Goal: Information Seeking & Learning: Learn about a topic

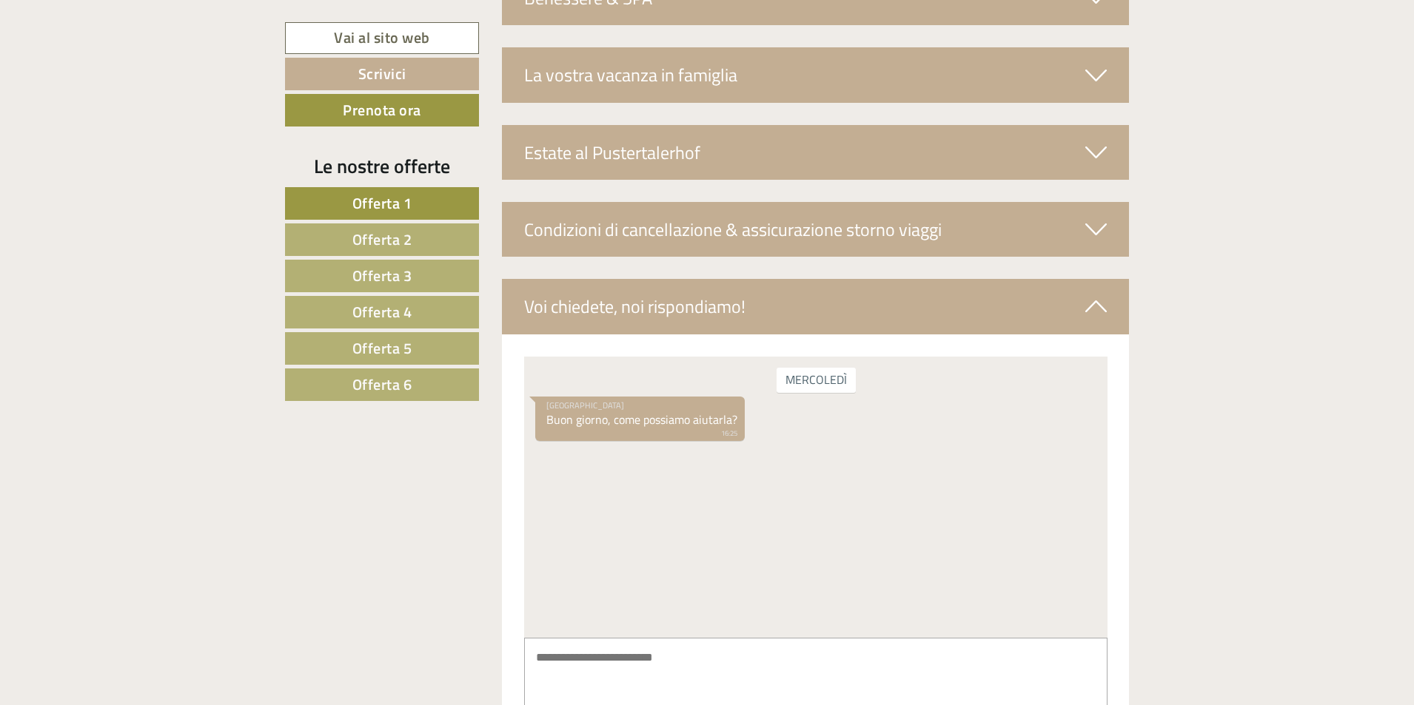
scroll to position [5437, 0]
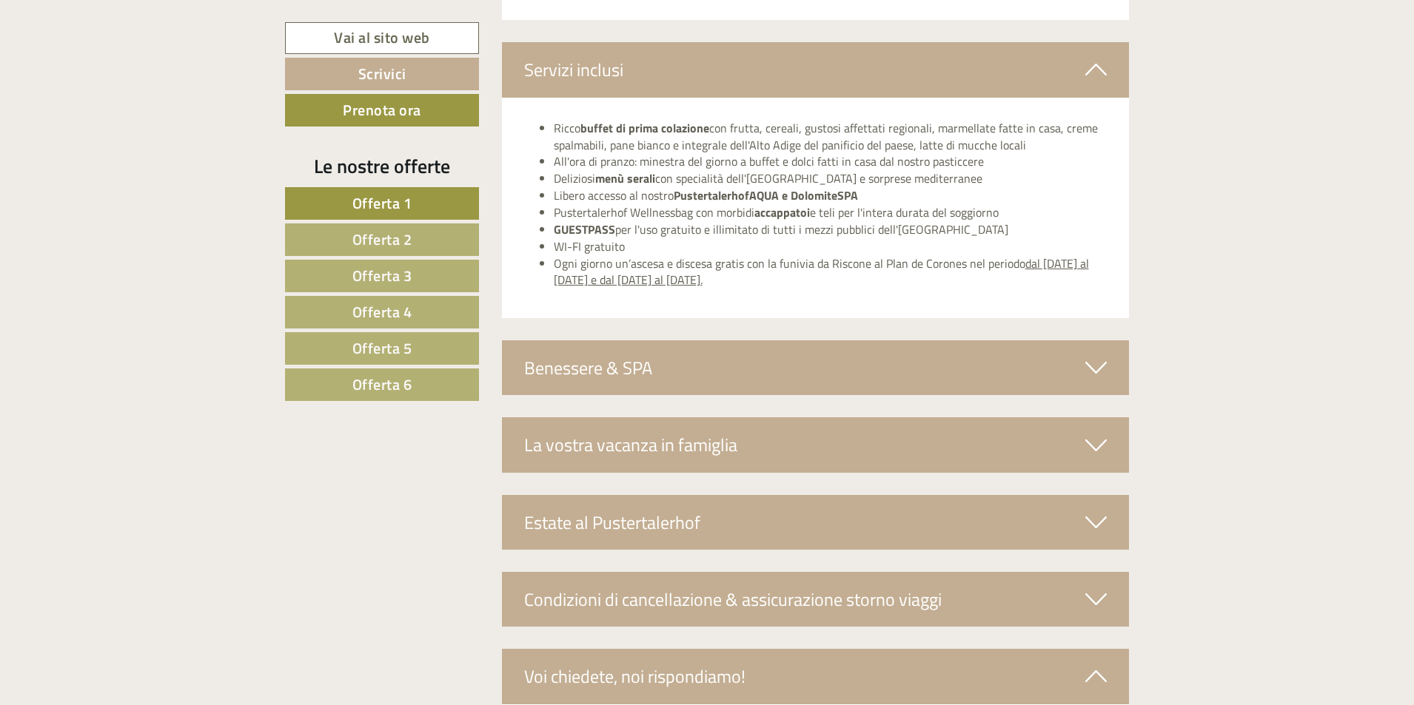
click at [393, 241] on span "Offerta 2" at bounding box center [382, 239] width 60 height 23
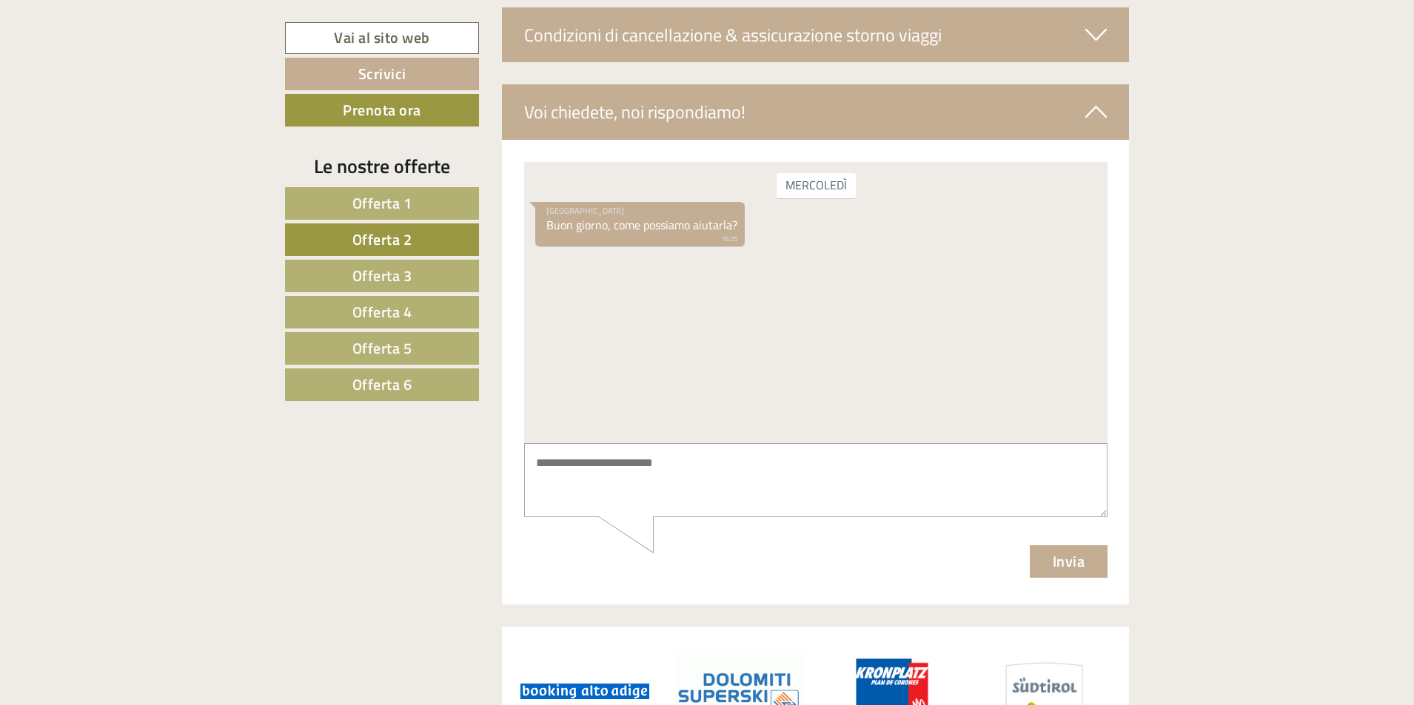
scroll to position [3160, 0]
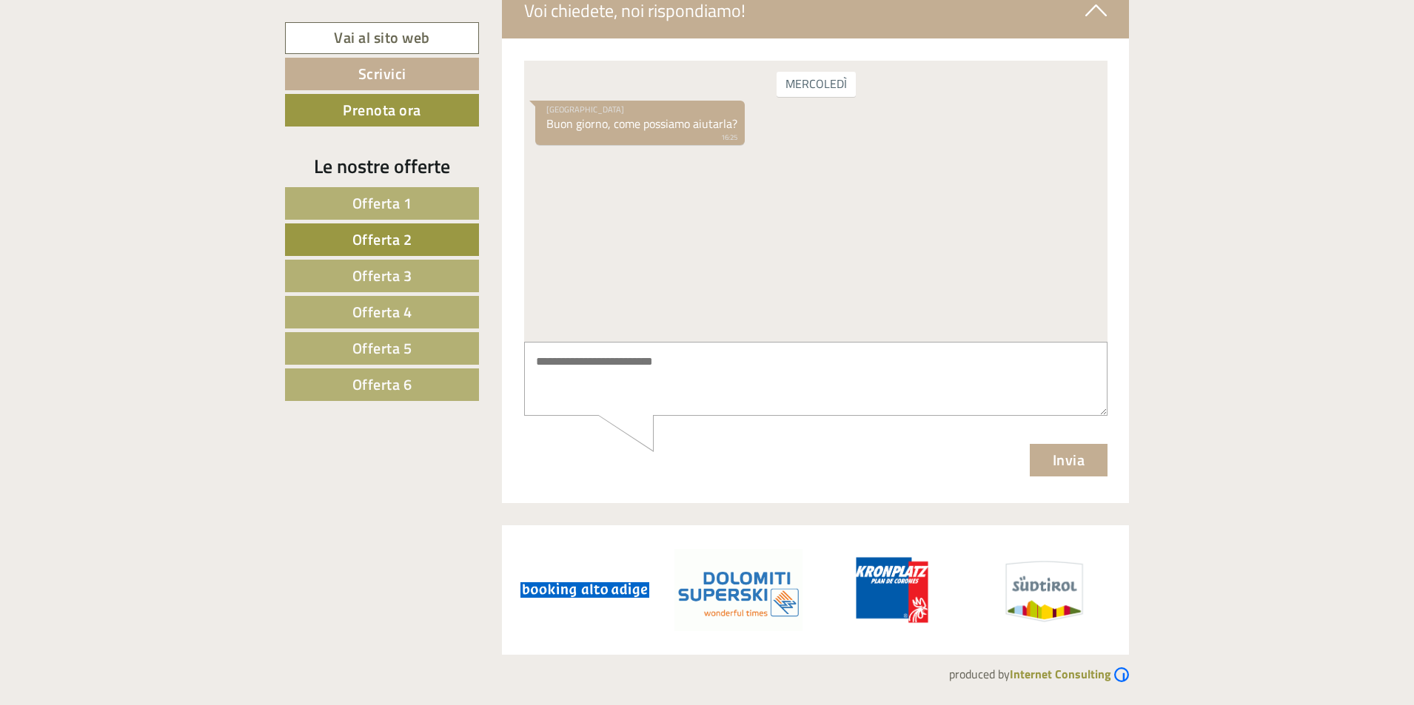
click at [398, 281] on span "Offerta 3" at bounding box center [382, 275] width 60 height 23
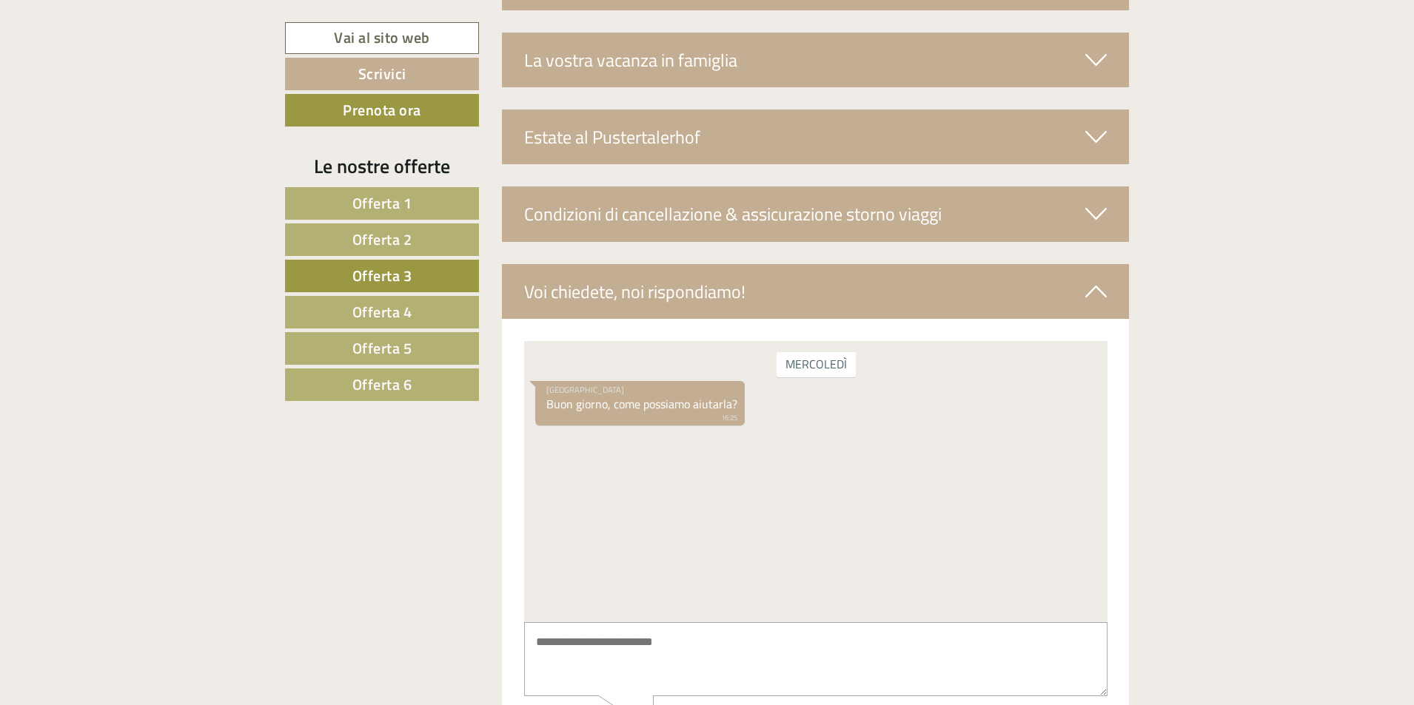
scroll to position [3143, 0]
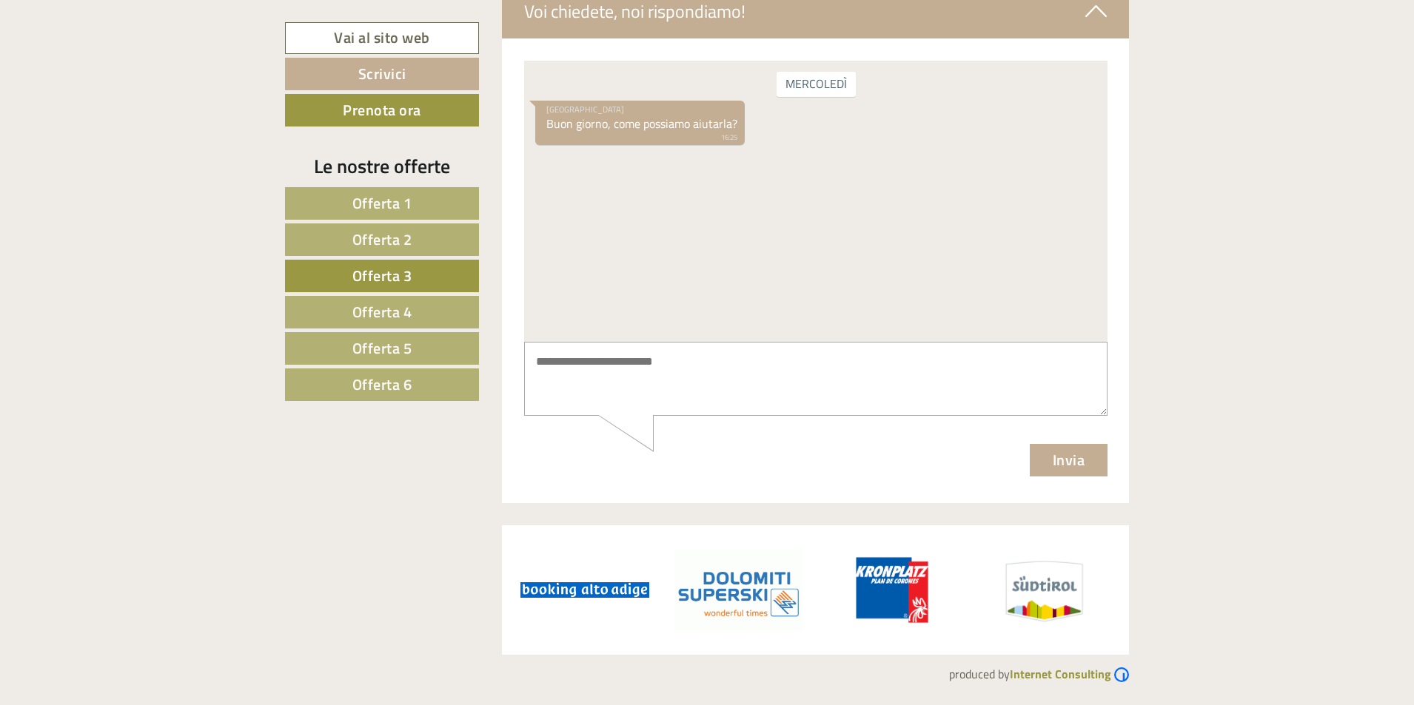
click at [386, 317] on span "Offerta 4" at bounding box center [382, 312] width 60 height 23
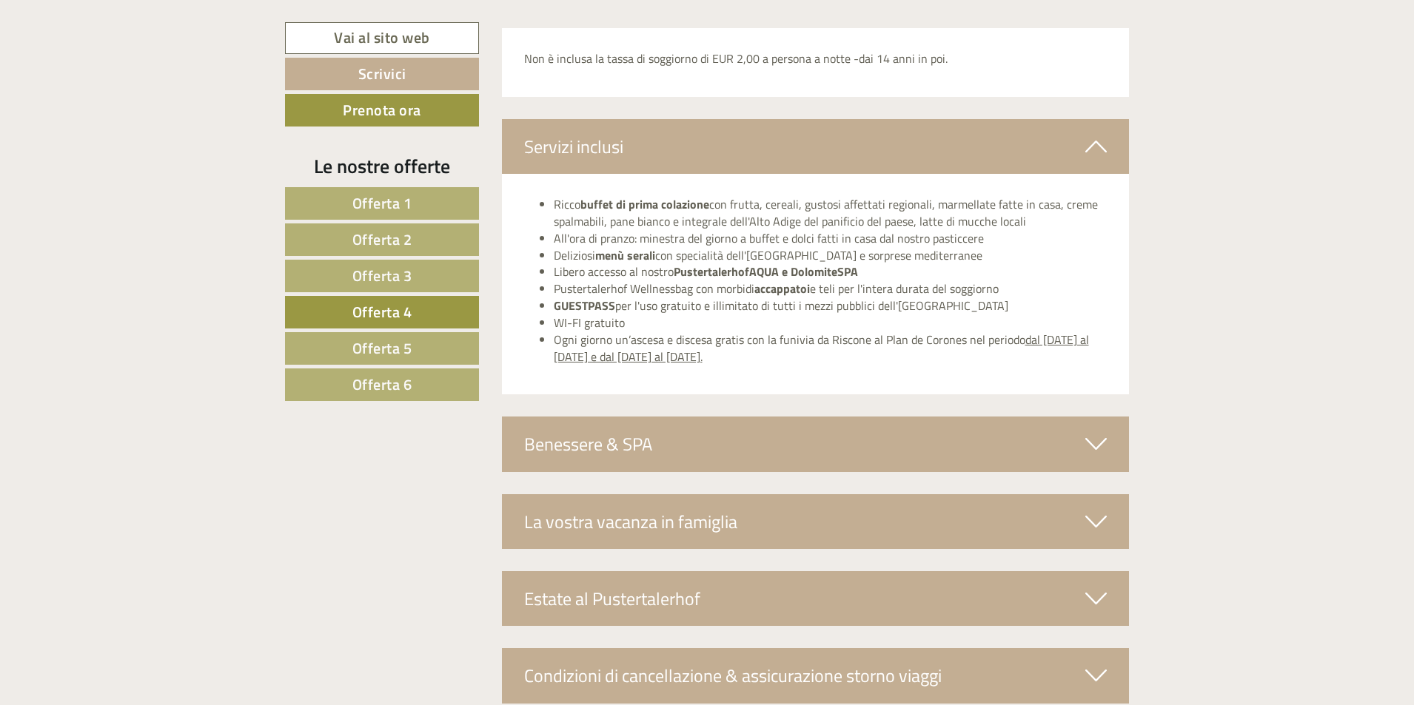
scroll to position [2641, 0]
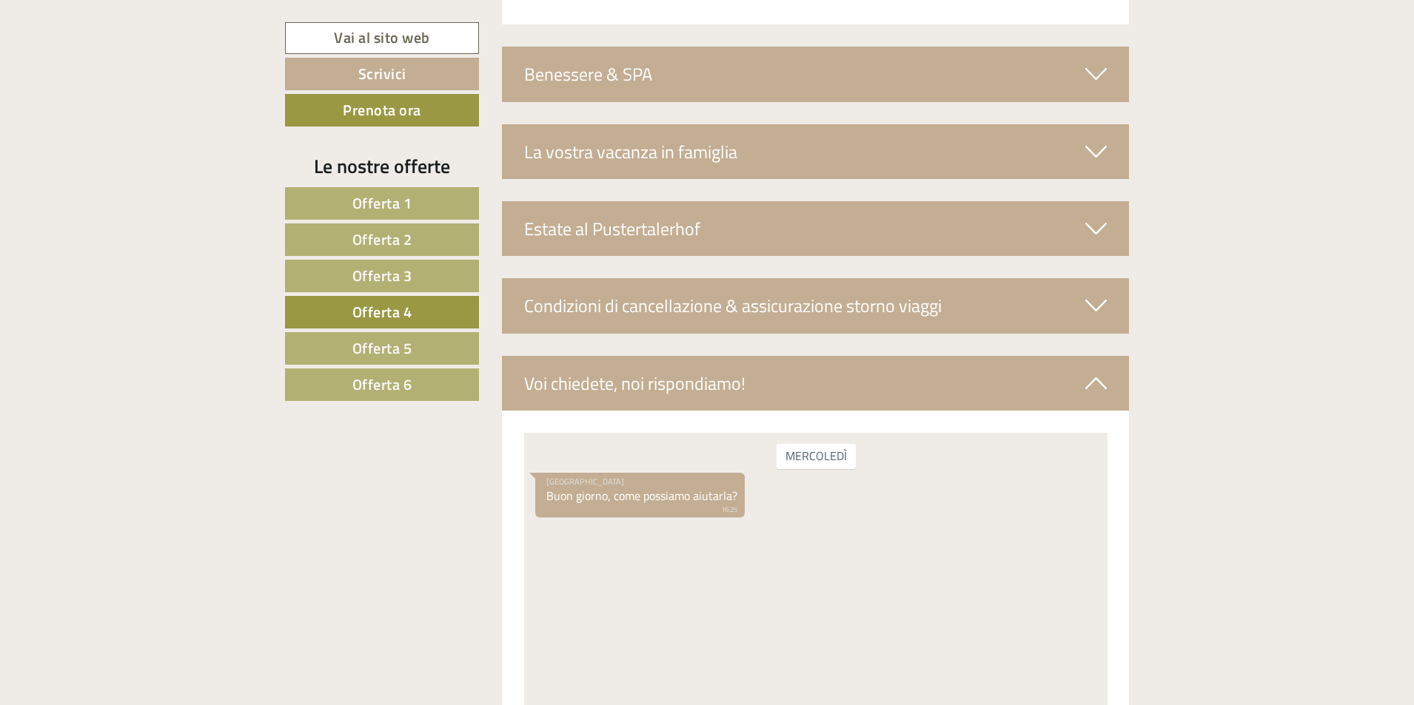
click at [392, 356] on span "Offerta 5" at bounding box center [382, 348] width 60 height 23
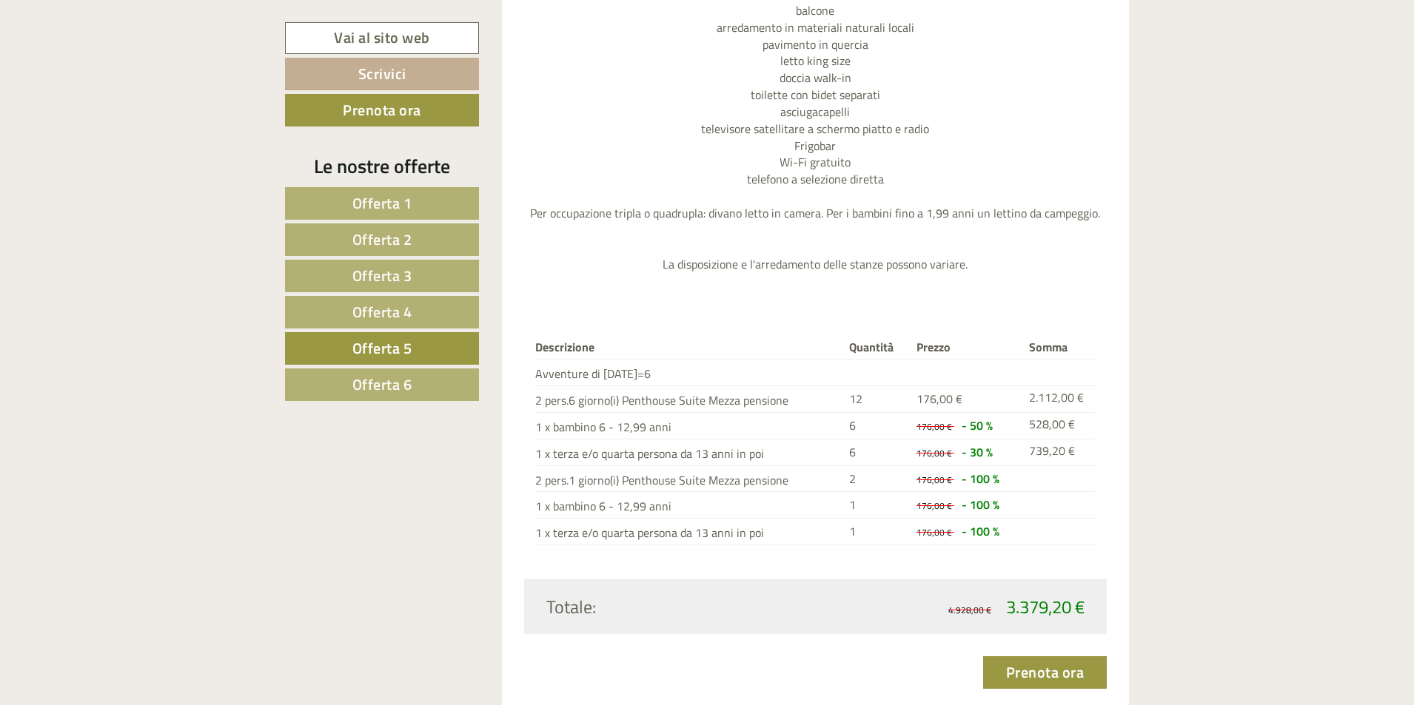
scroll to position [1604, 0]
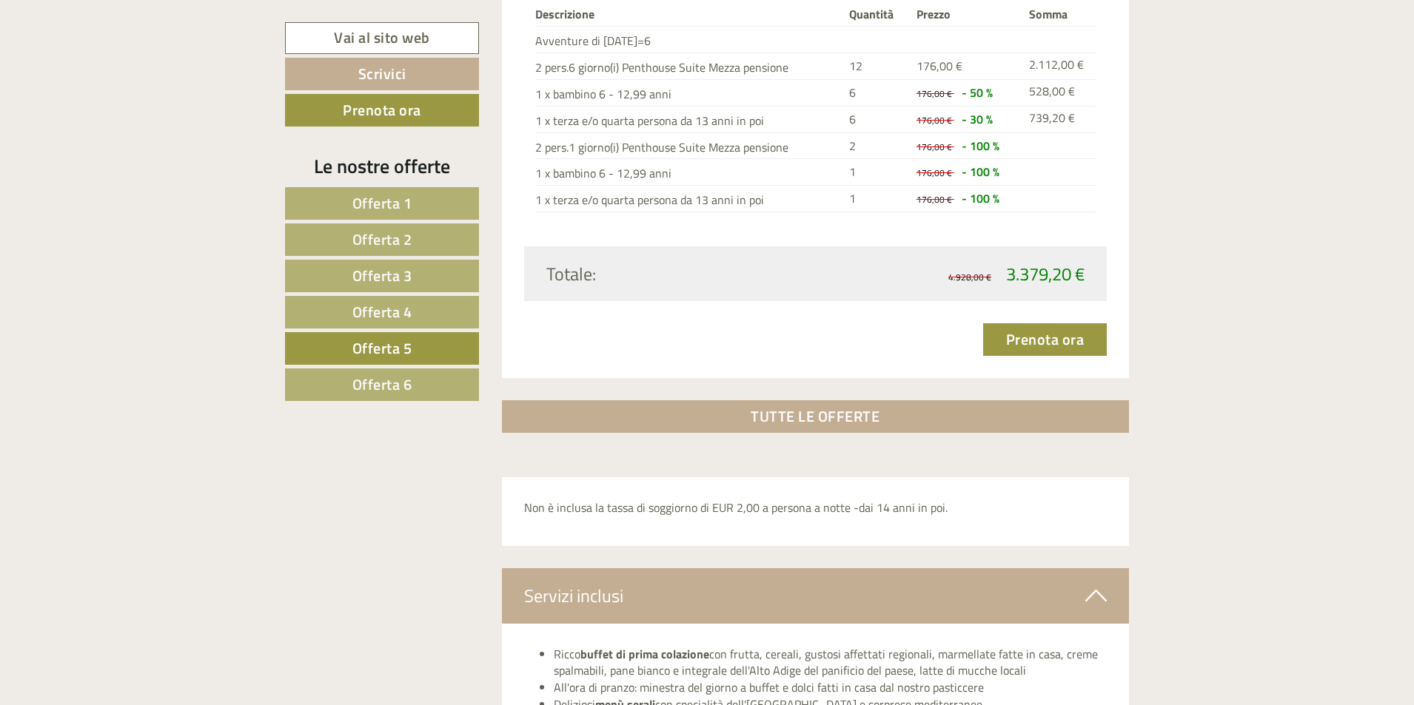
click at [429, 394] on link "Offerta 6" at bounding box center [382, 385] width 194 height 33
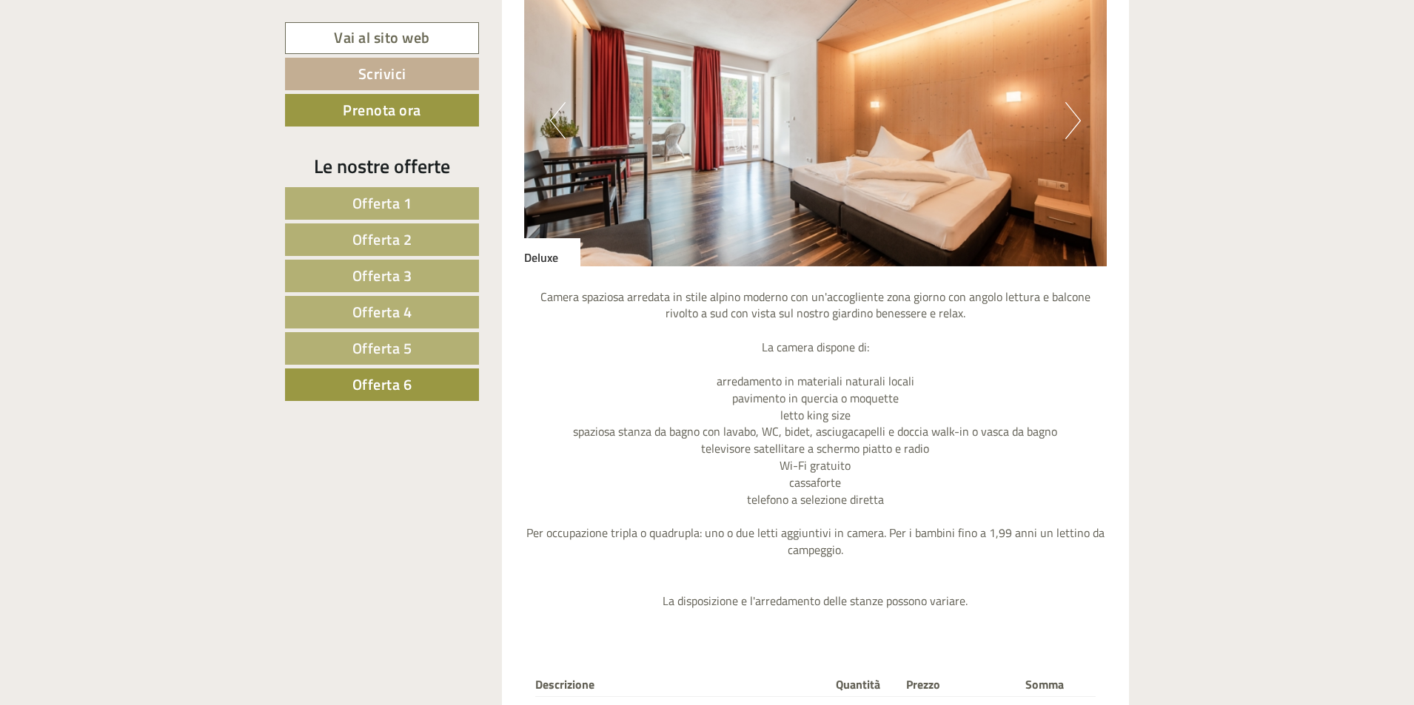
scroll to position [1060, 0]
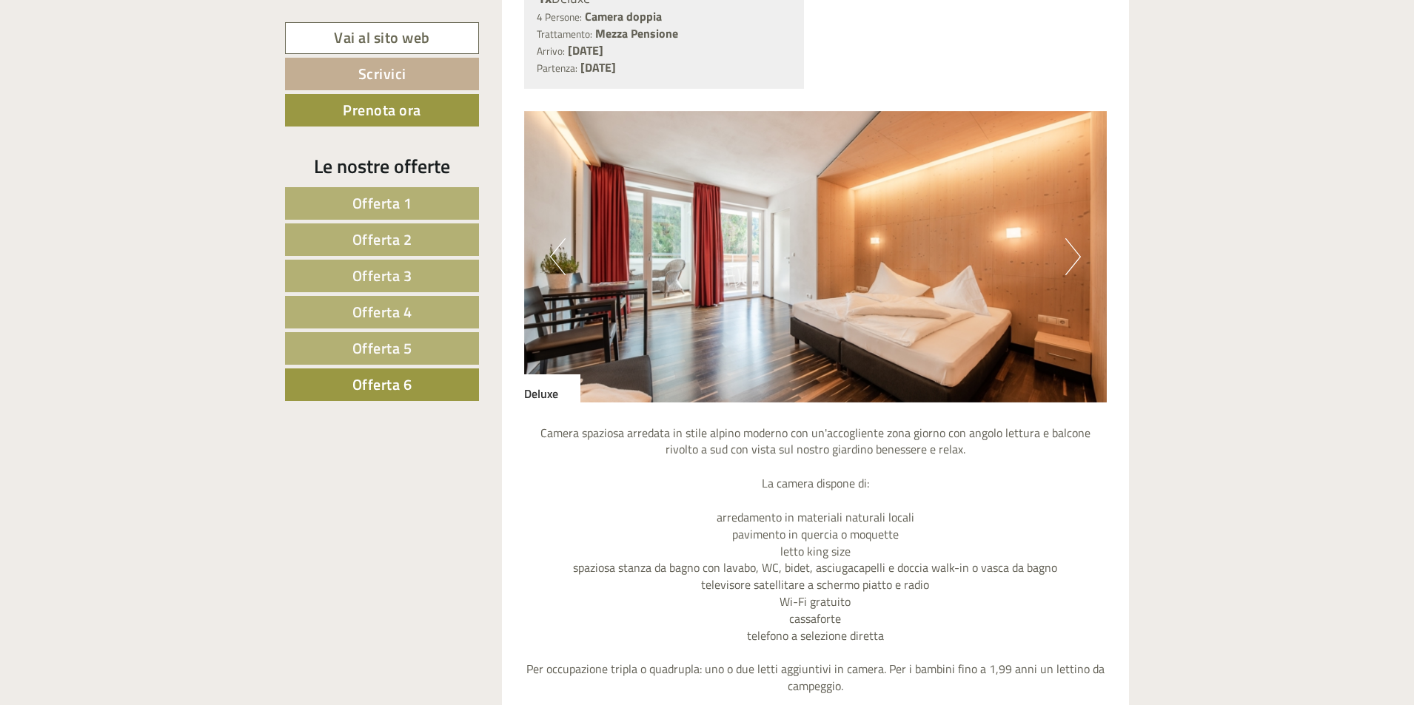
click at [1082, 247] on img at bounding box center [815, 257] width 583 height 292
click at [1071, 252] on button "Next" at bounding box center [1073, 256] width 16 height 37
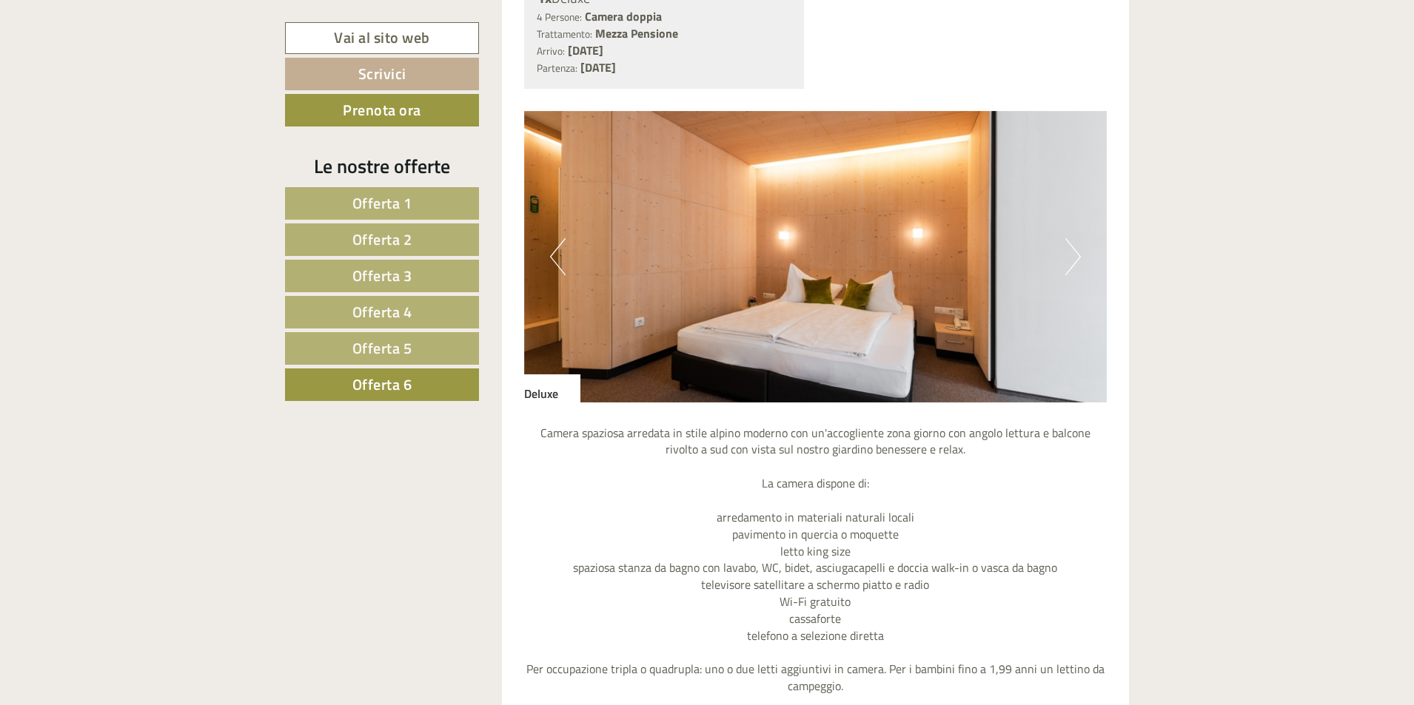
click at [561, 252] on button "Previous" at bounding box center [558, 256] width 16 height 37
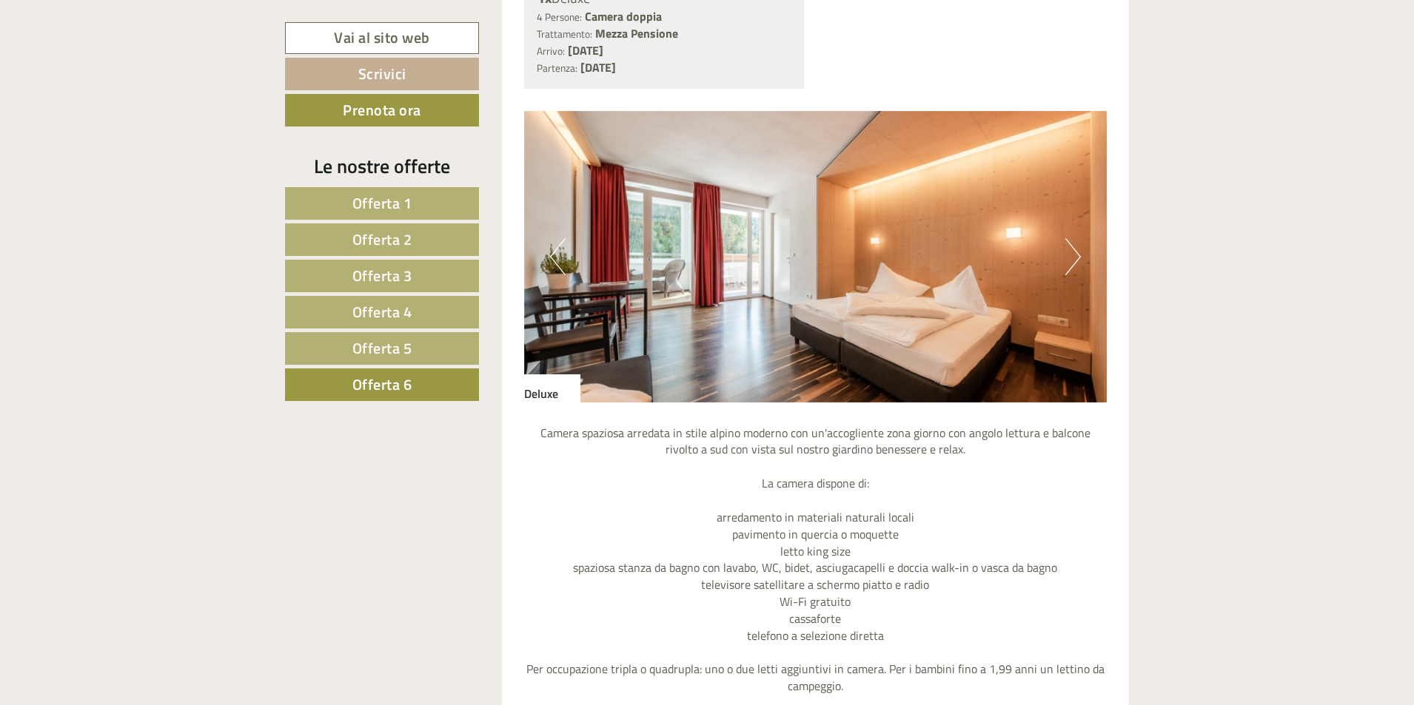
click at [1083, 256] on img at bounding box center [815, 257] width 583 height 292
click at [1073, 258] on button "Next" at bounding box center [1073, 256] width 16 height 37
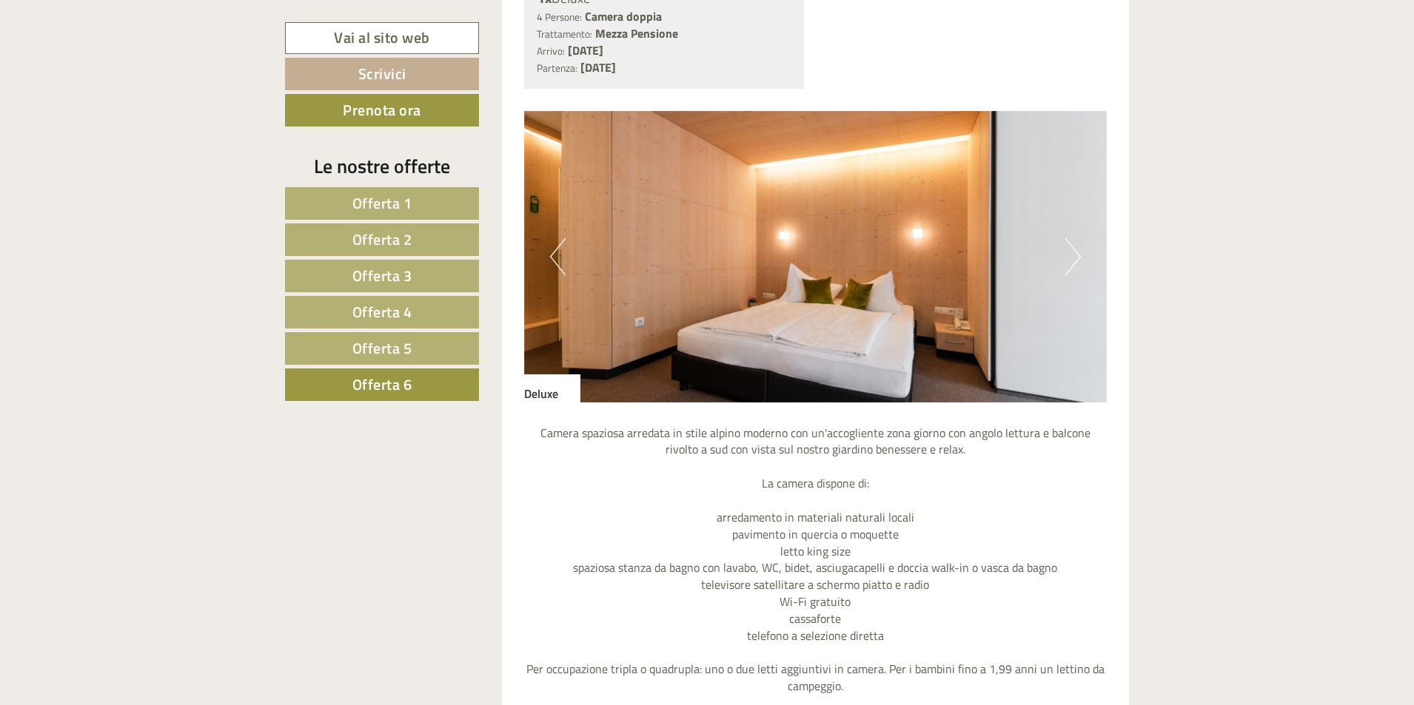
click at [1062, 259] on img at bounding box center [815, 257] width 583 height 292
click at [1075, 250] on button "Next" at bounding box center [1073, 256] width 16 height 37
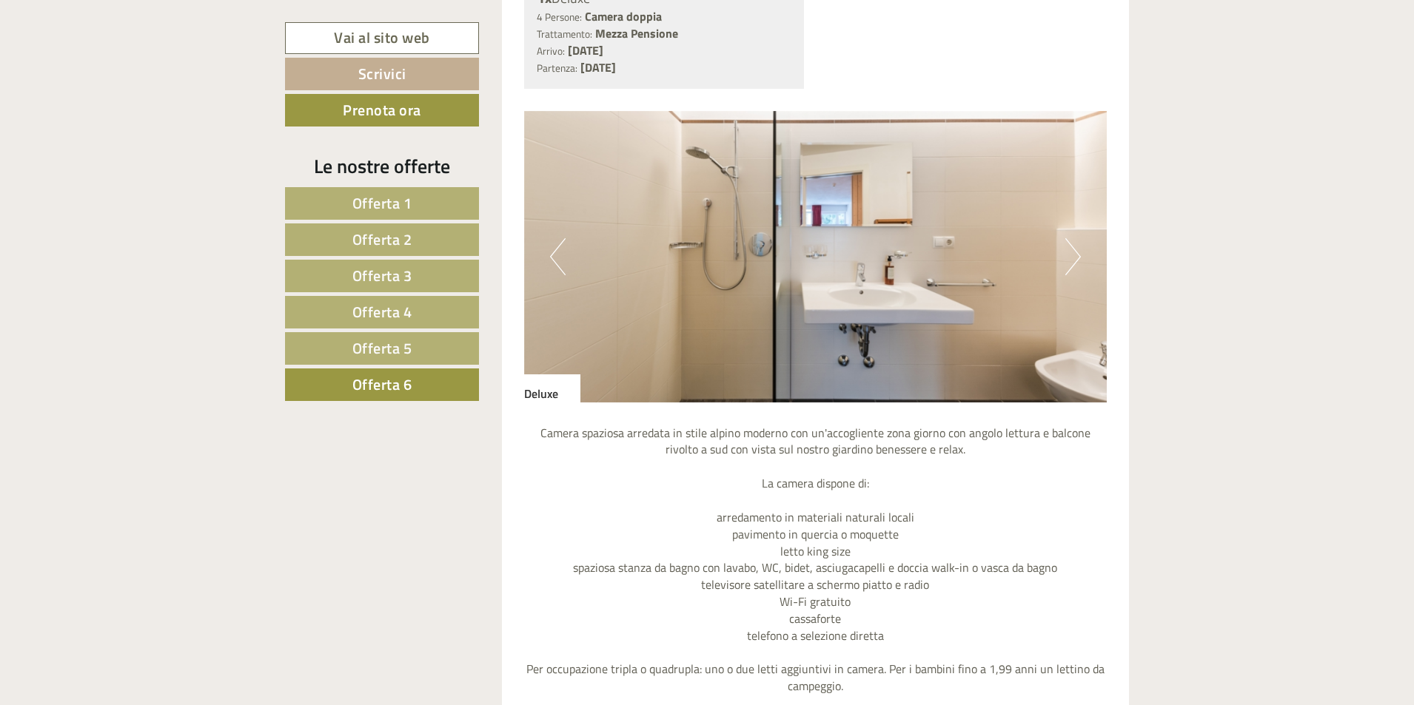
click at [1075, 250] on button "Next" at bounding box center [1073, 256] width 16 height 37
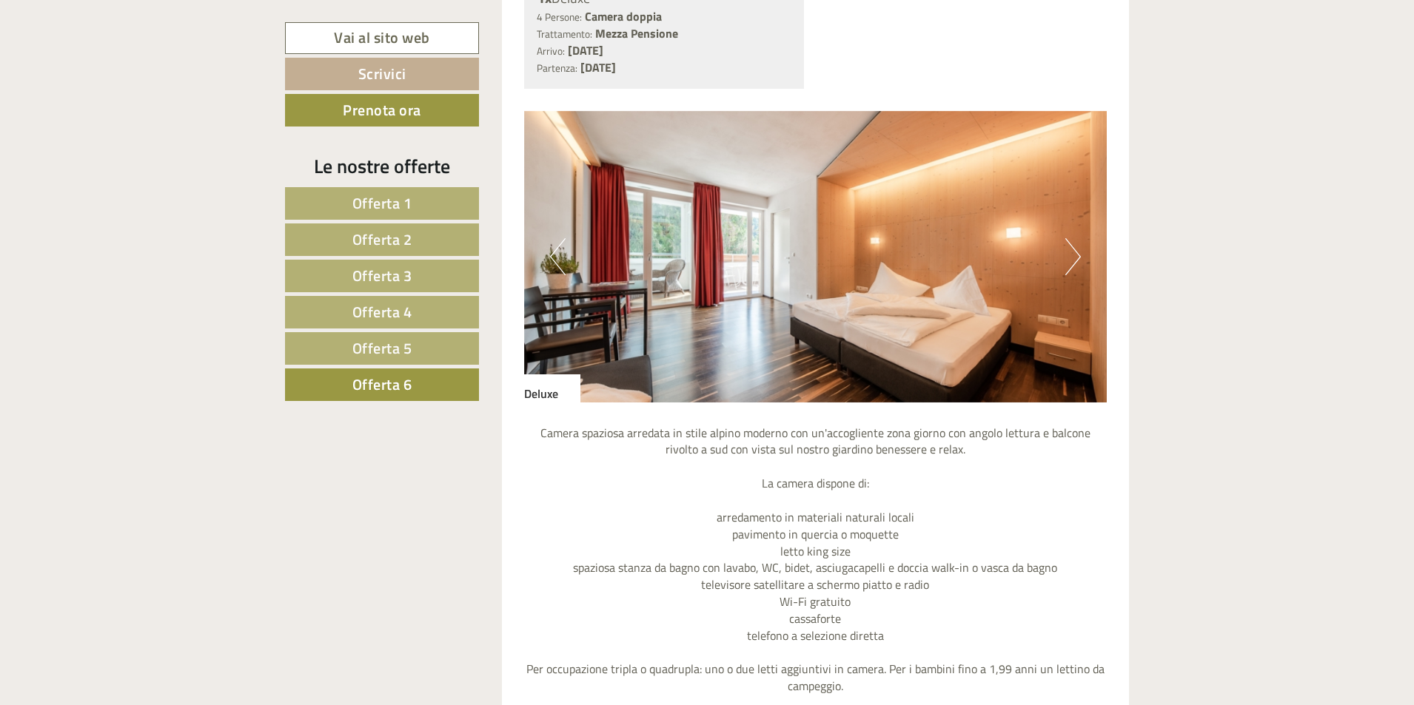
click at [1075, 250] on button "Next" at bounding box center [1073, 256] width 16 height 37
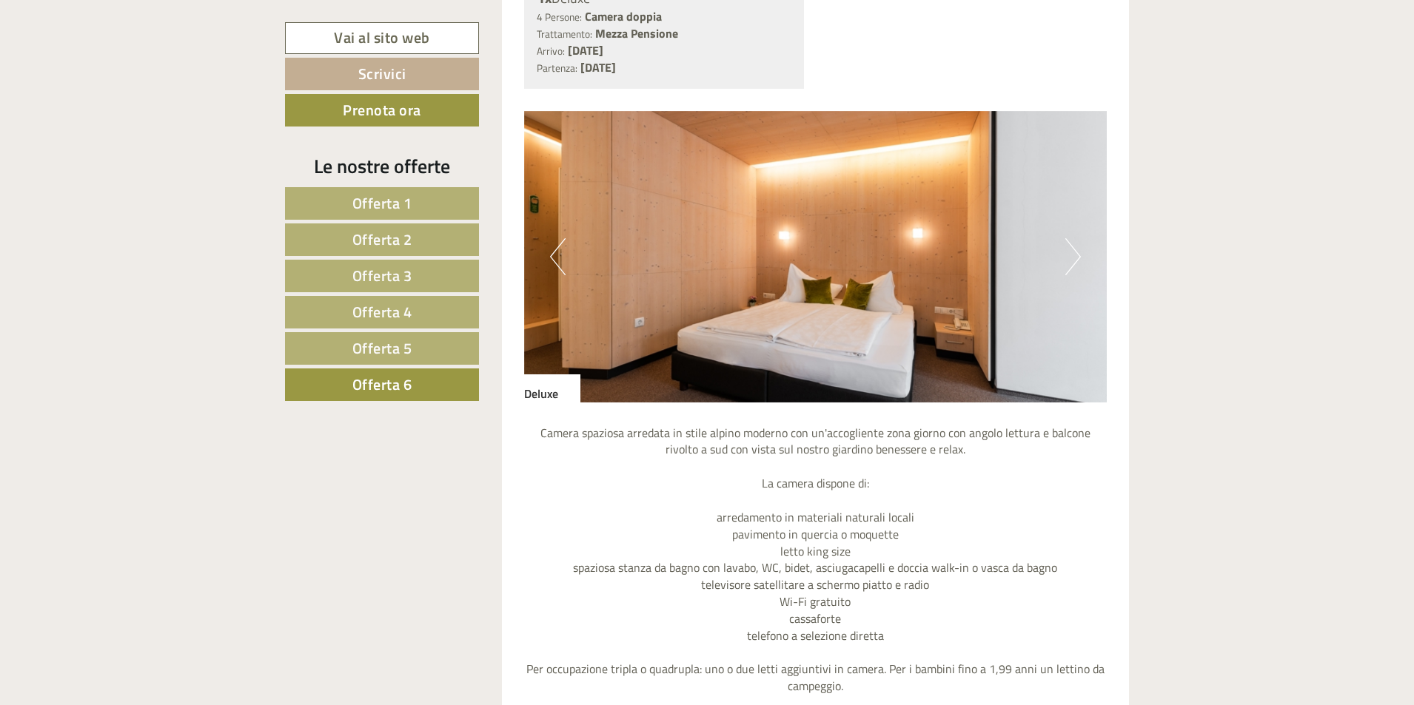
click at [1073, 250] on button "Next" at bounding box center [1073, 256] width 16 height 37
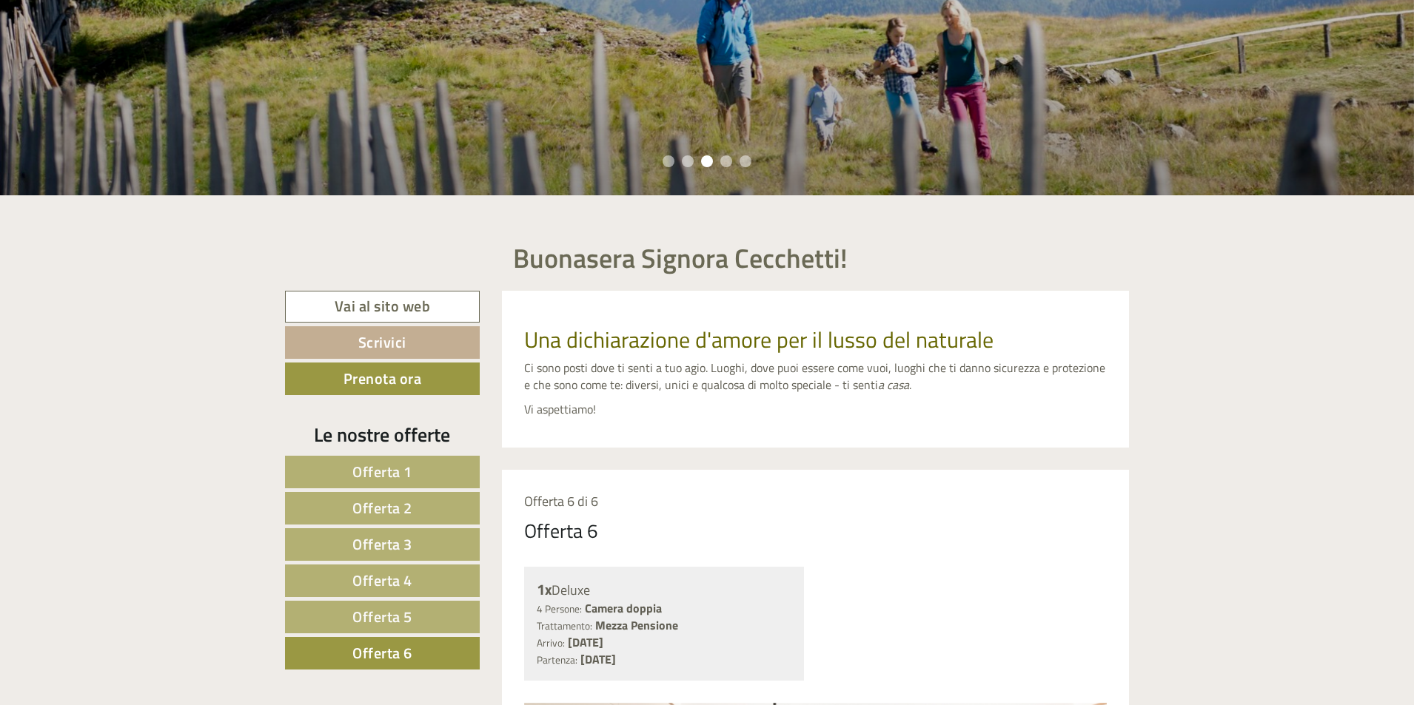
scroll to position [986, 0]
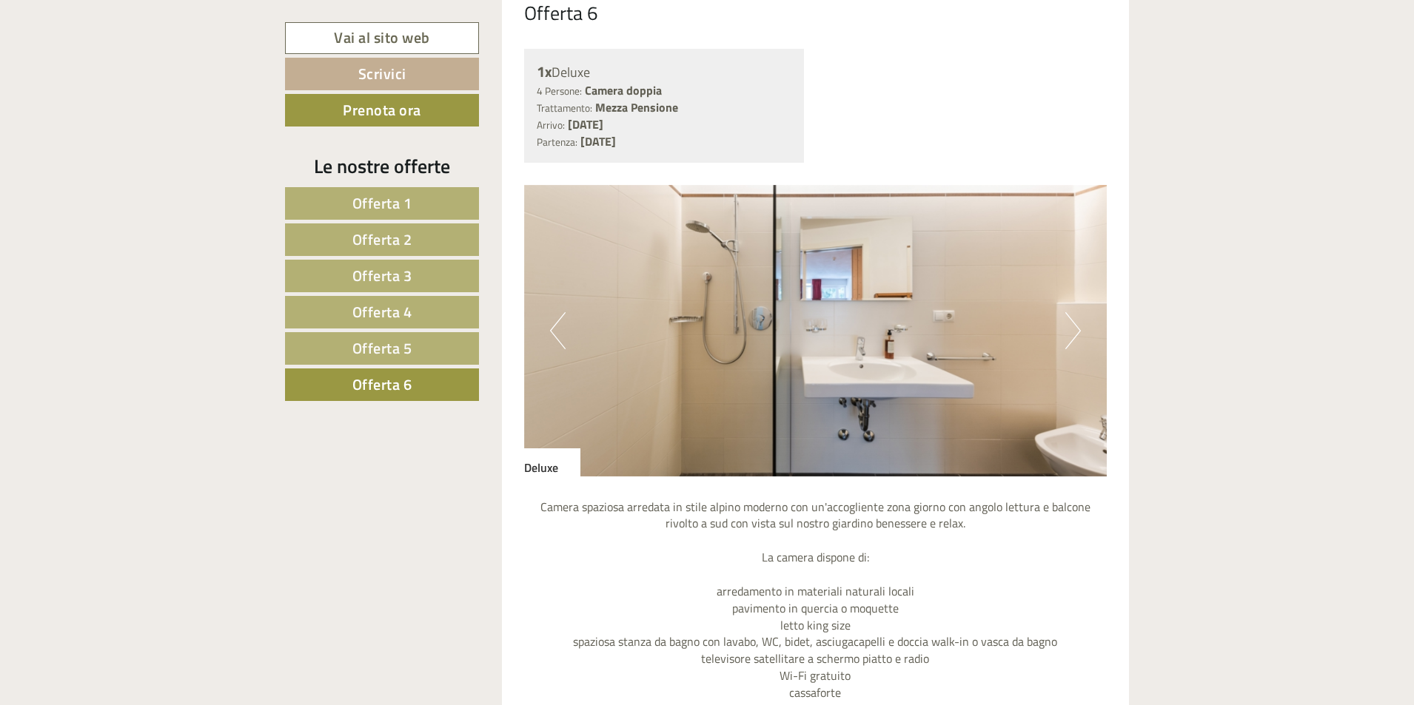
click at [413, 348] on link "Offerta 5" at bounding box center [382, 348] width 194 height 33
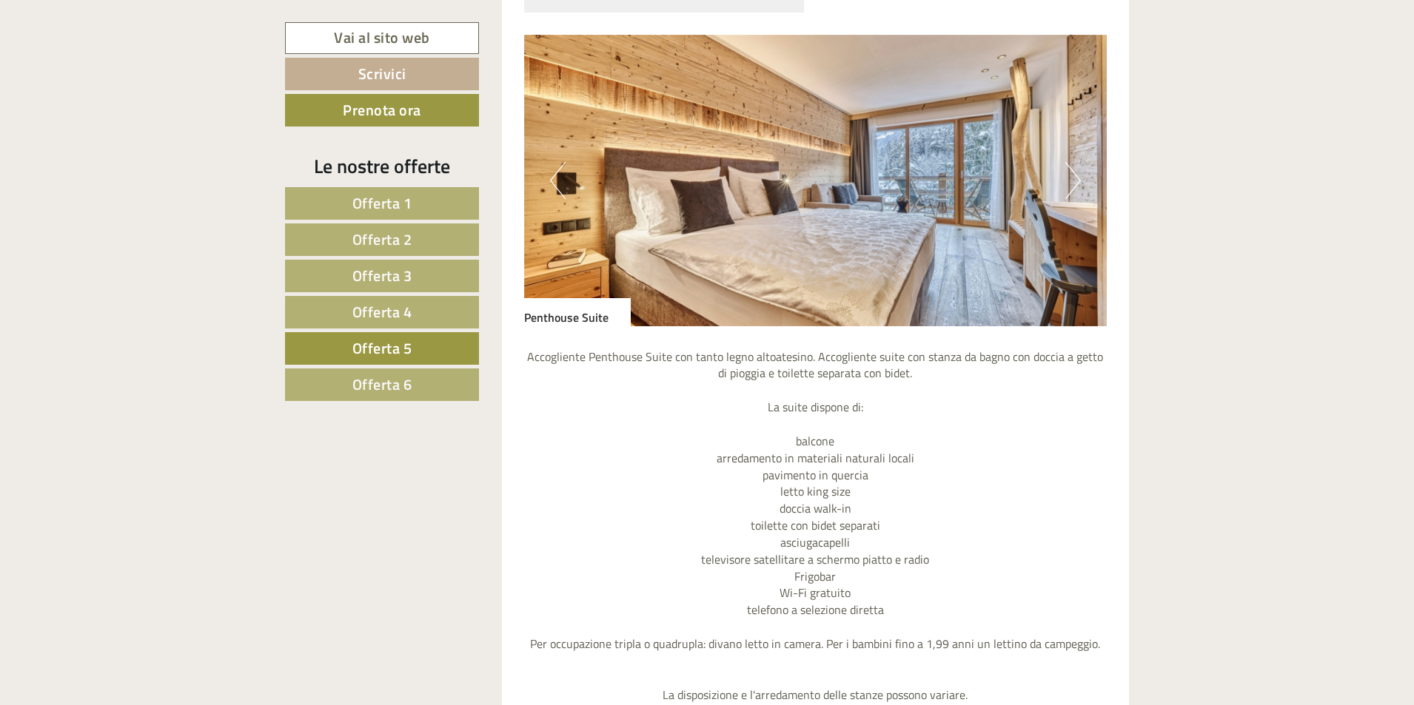
scroll to position [938, 0]
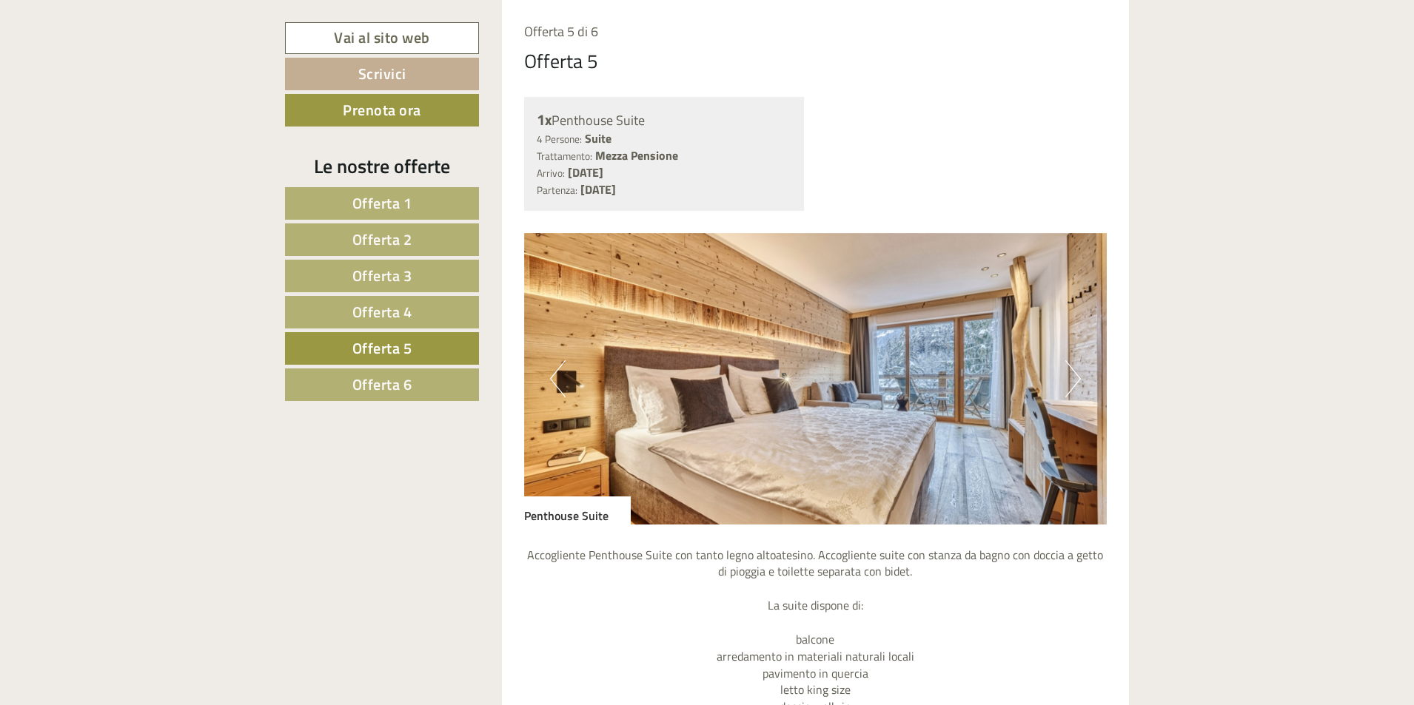
click at [1067, 367] on button "Next" at bounding box center [1073, 379] width 16 height 37
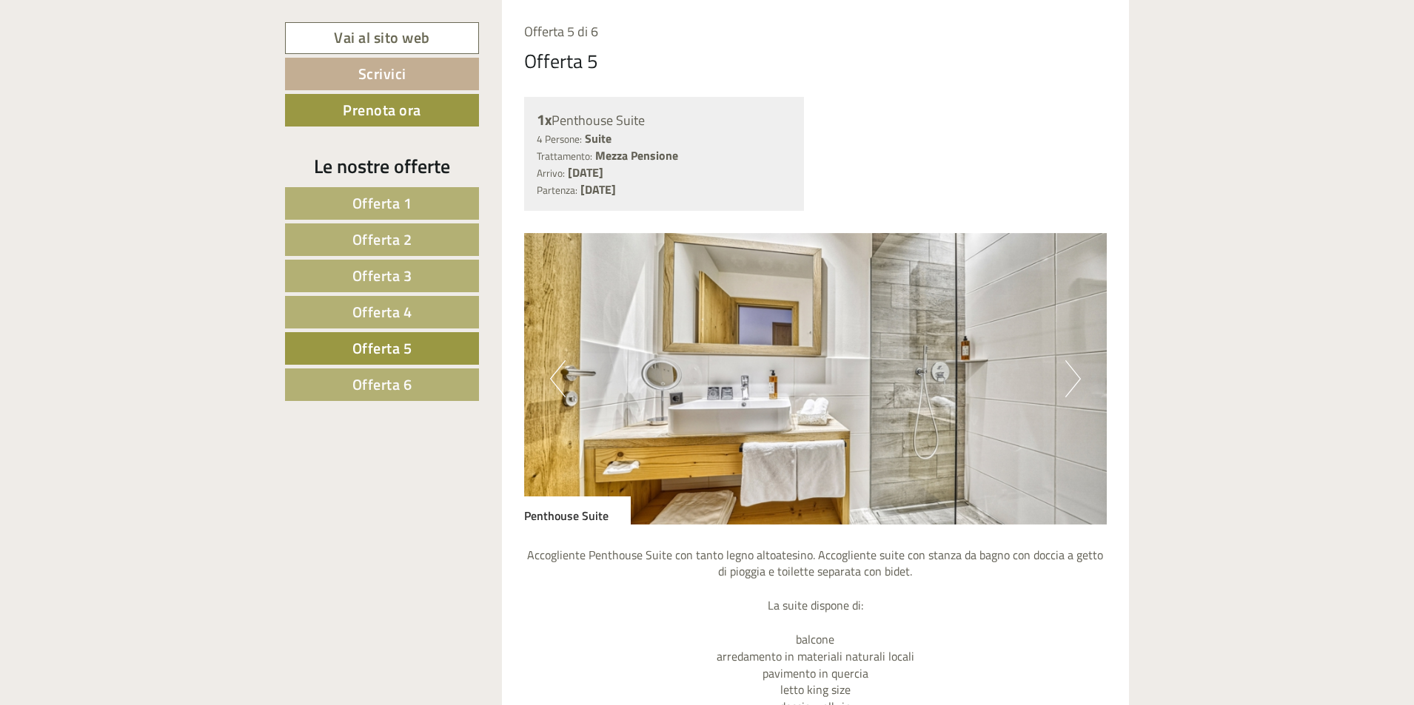
click at [1068, 371] on button "Next" at bounding box center [1073, 379] width 16 height 37
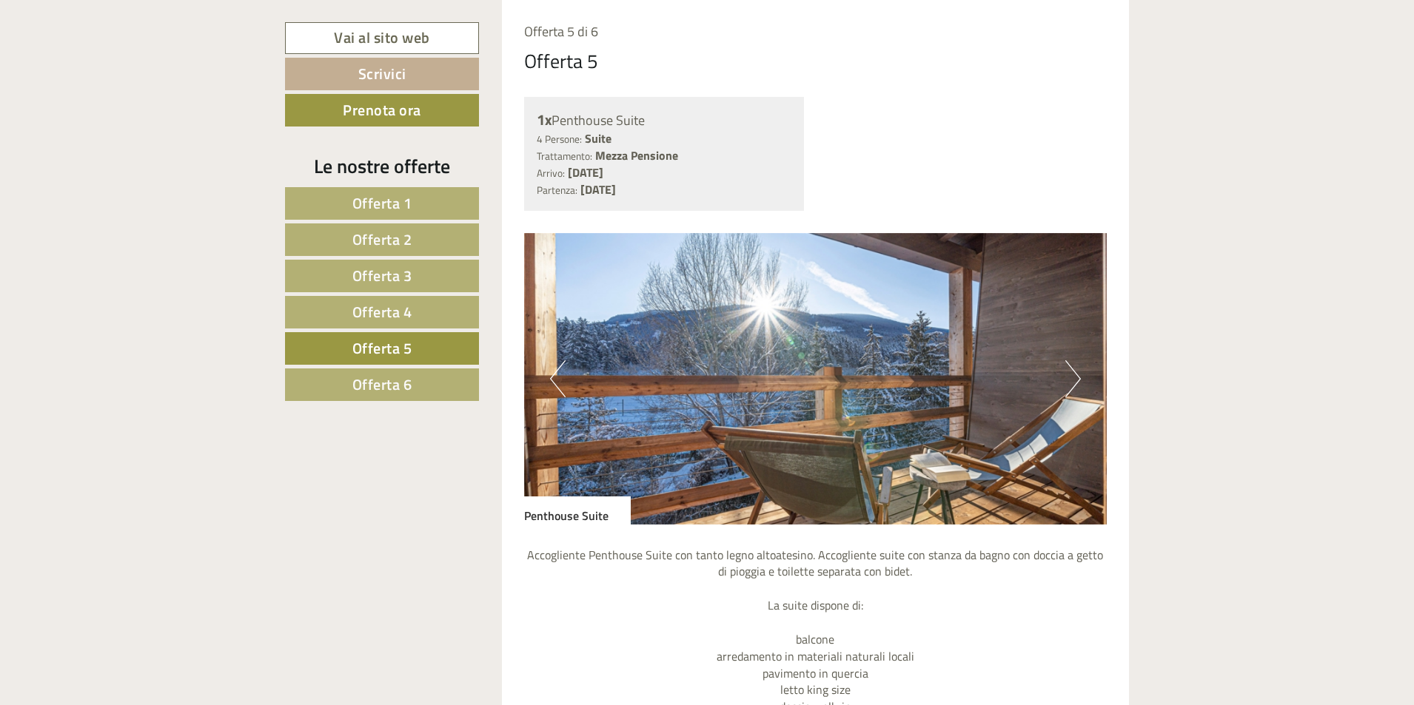
click at [1068, 371] on button "Next" at bounding box center [1073, 379] width 16 height 37
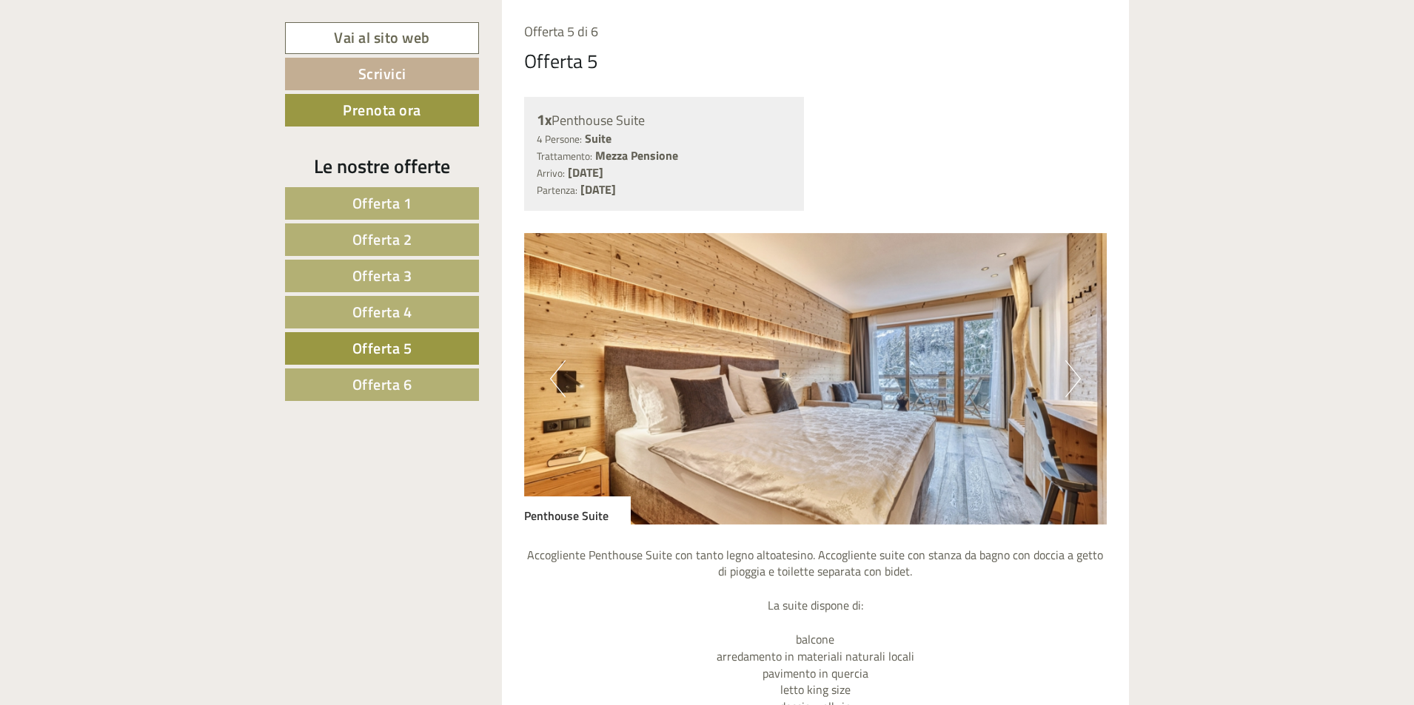
click at [1068, 371] on button "Next" at bounding box center [1073, 379] width 16 height 37
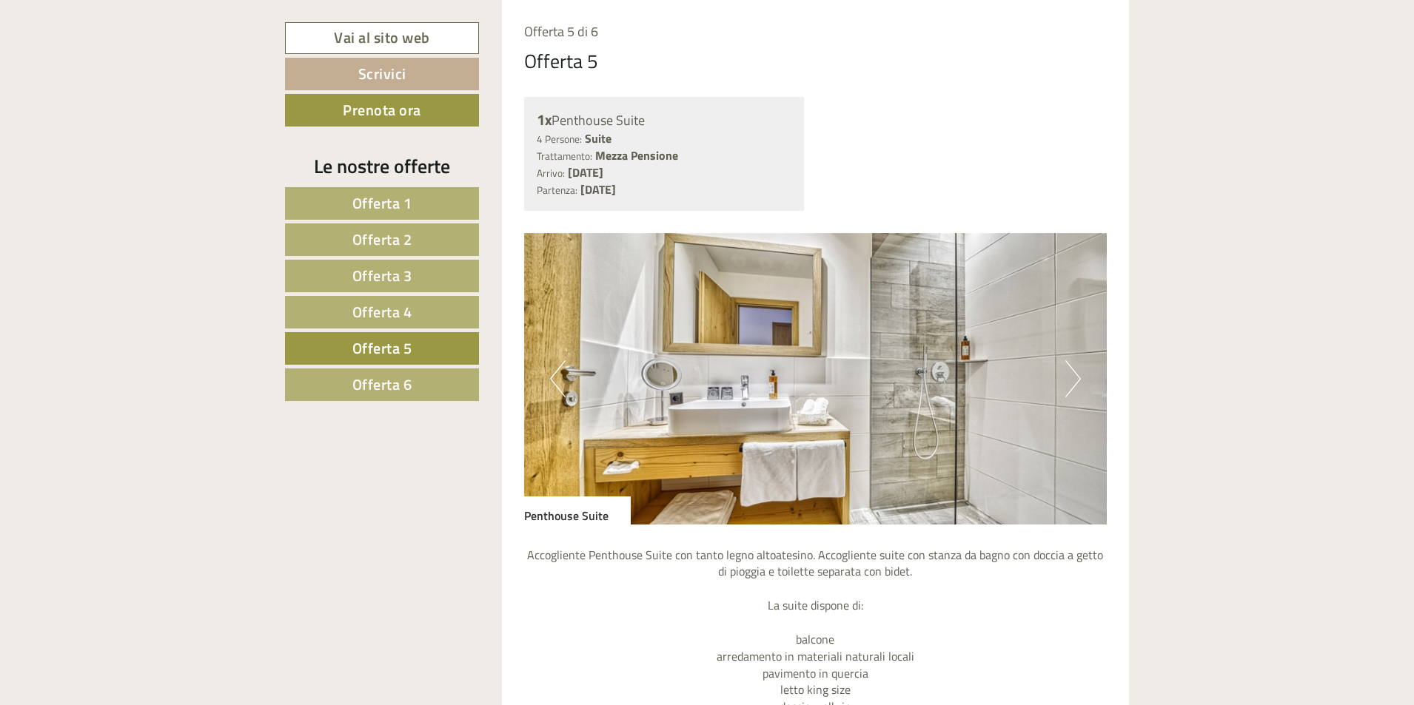
click at [1068, 371] on button "Next" at bounding box center [1073, 379] width 16 height 37
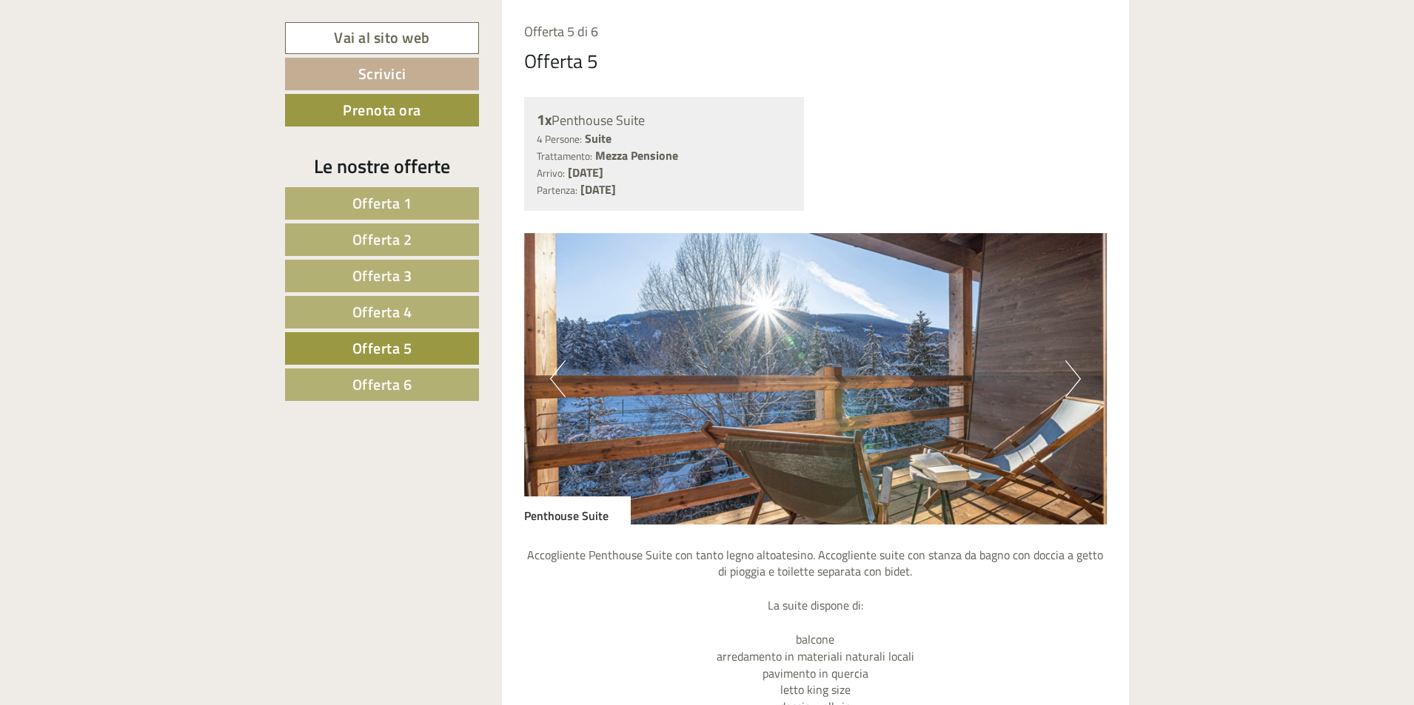
click at [358, 315] on span "Offerta 4" at bounding box center [382, 312] width 60 height 23
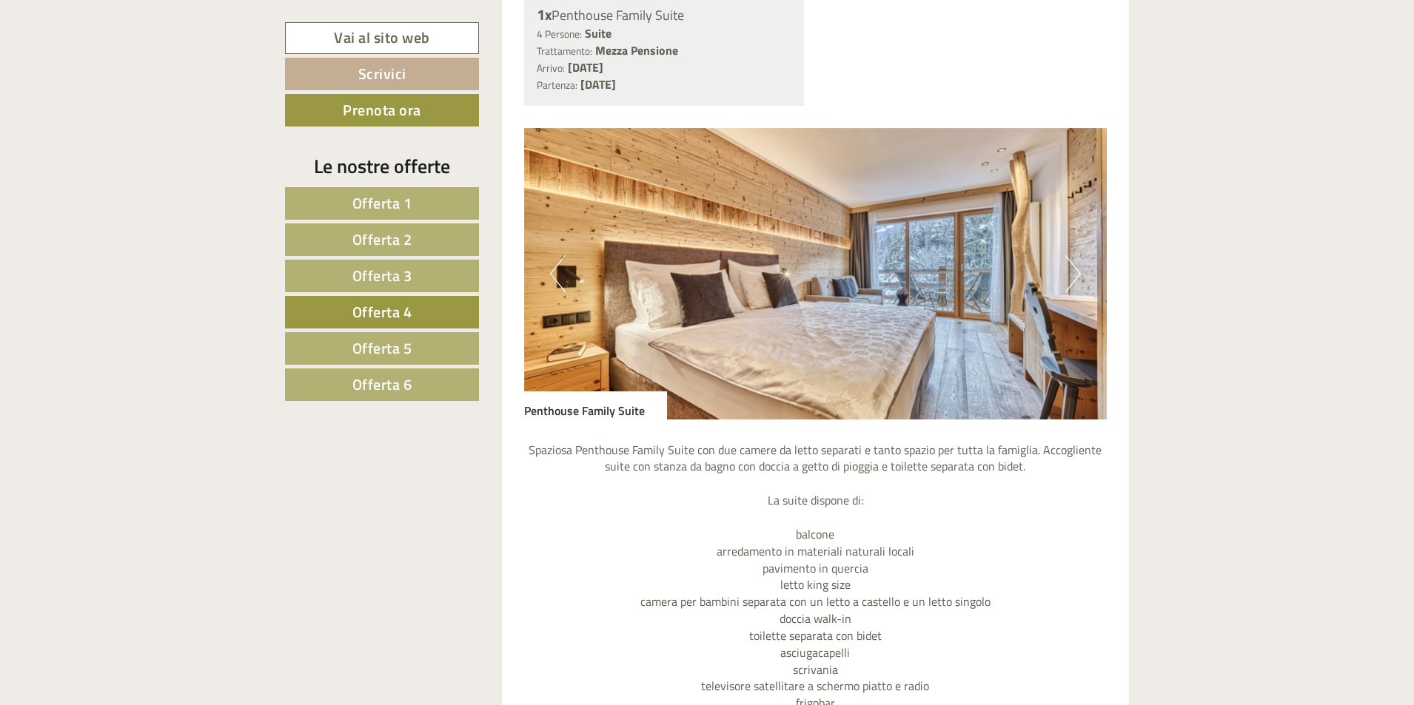
scroll to position [1012, 0]
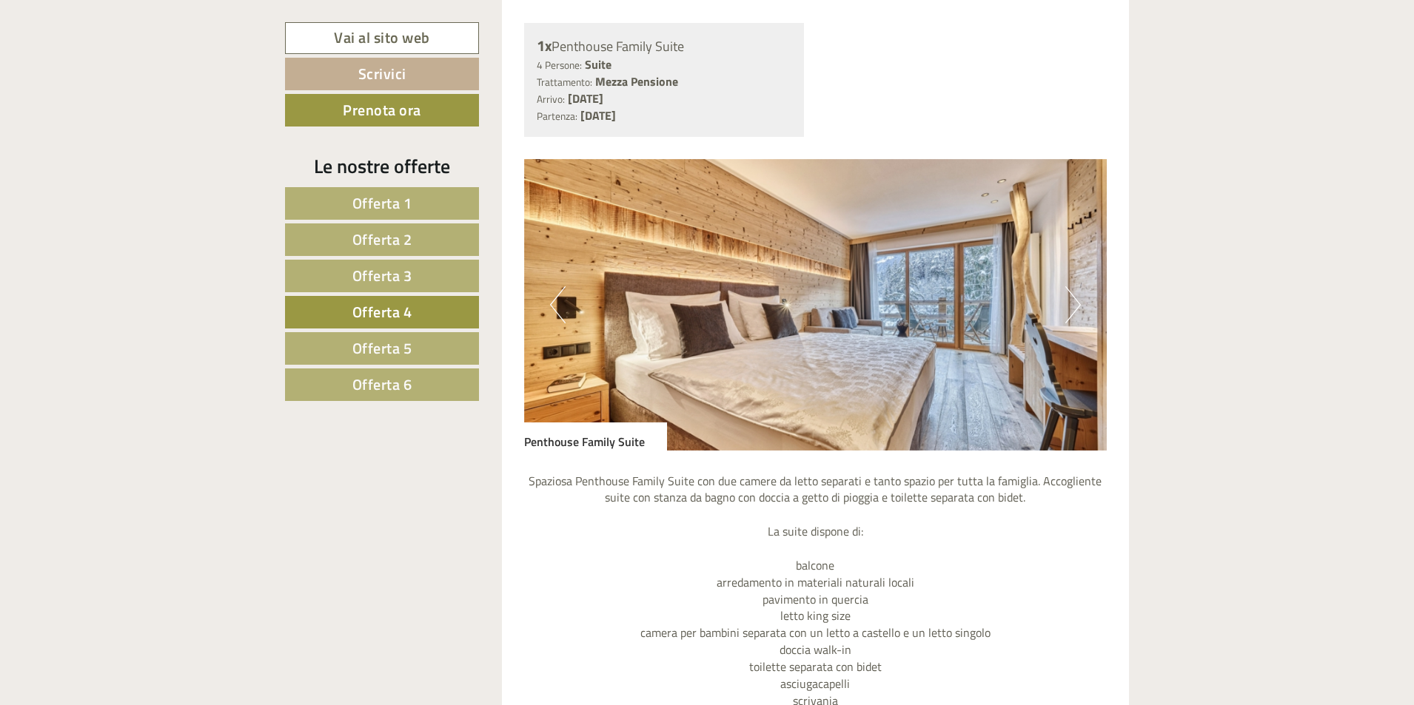
click at [1070, 305] on button "Next" at bounding box center [1073, 304] width 16 height 37
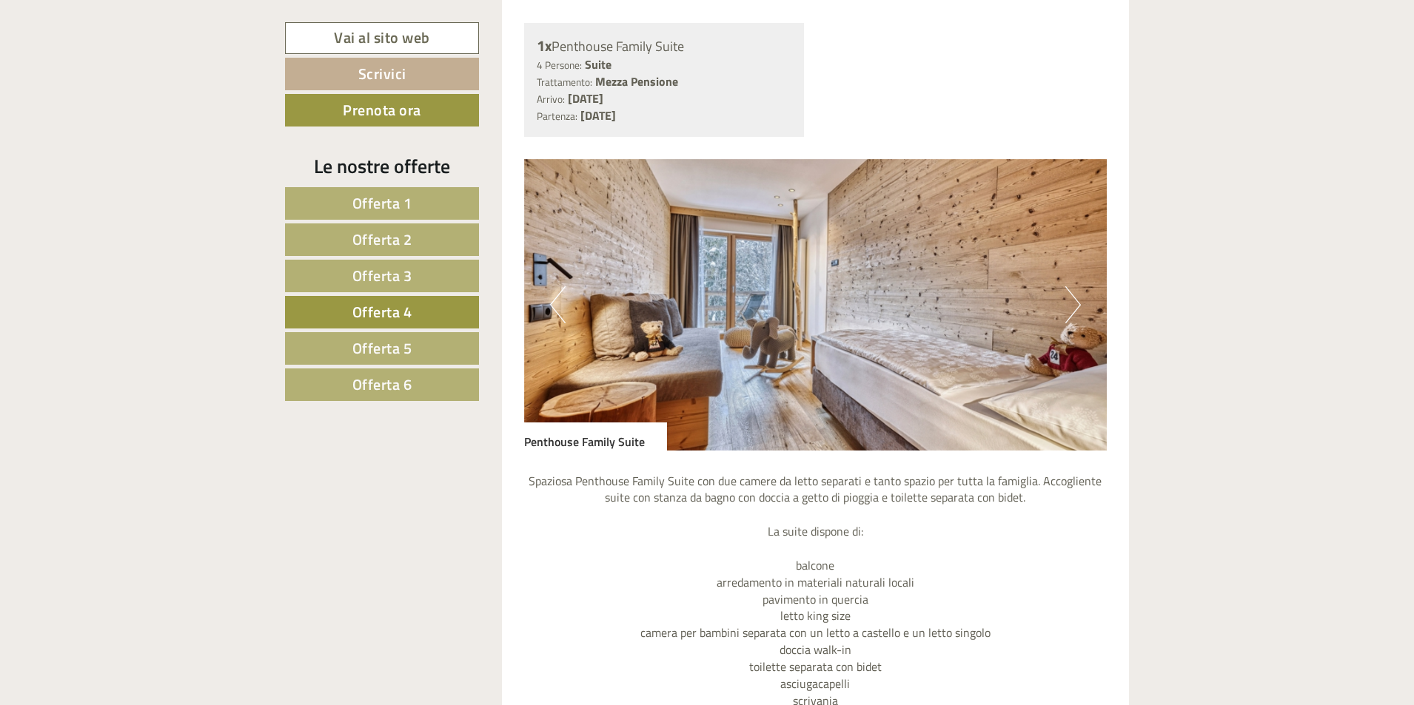
click at [1067, 304] on button "Next" at bounding box center [1073, 304] width 16 height 37
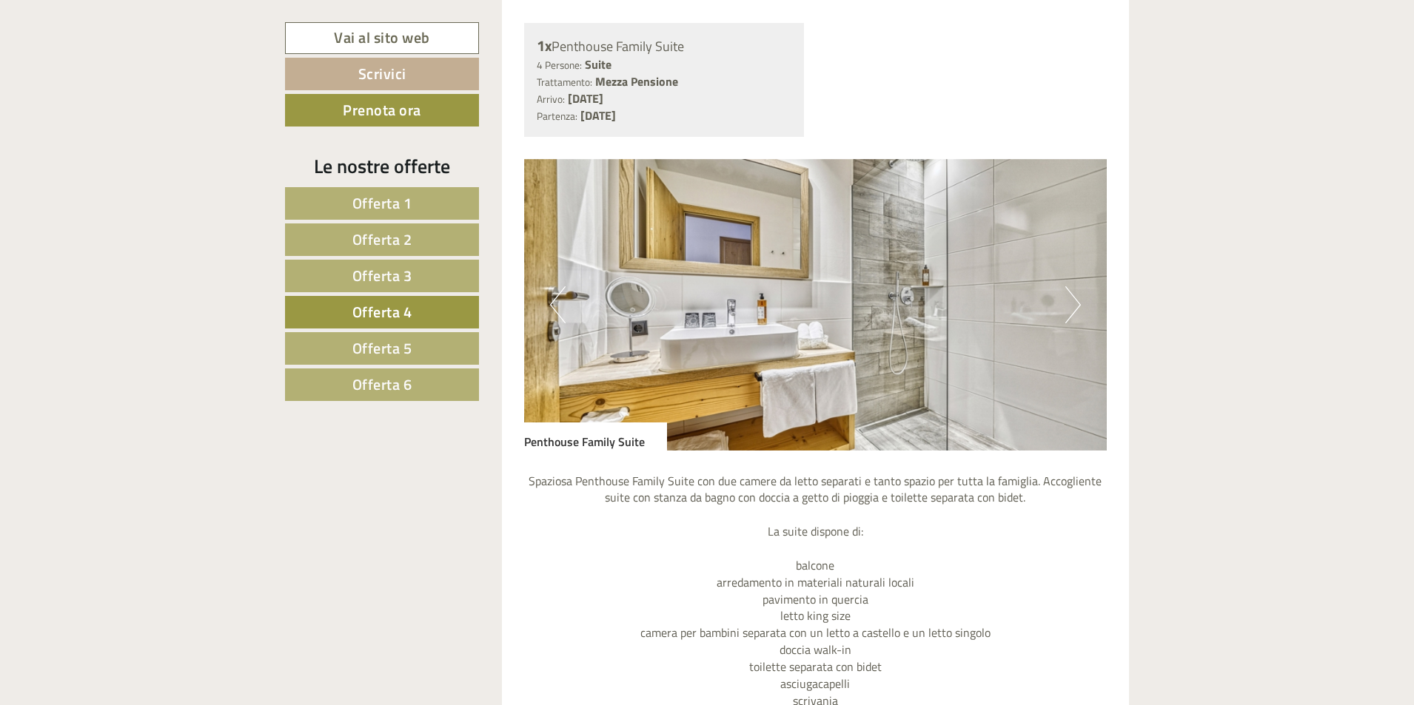
click at [1067, 304] on button "Next" at bounding box center [1073, 304] width 16 height 37
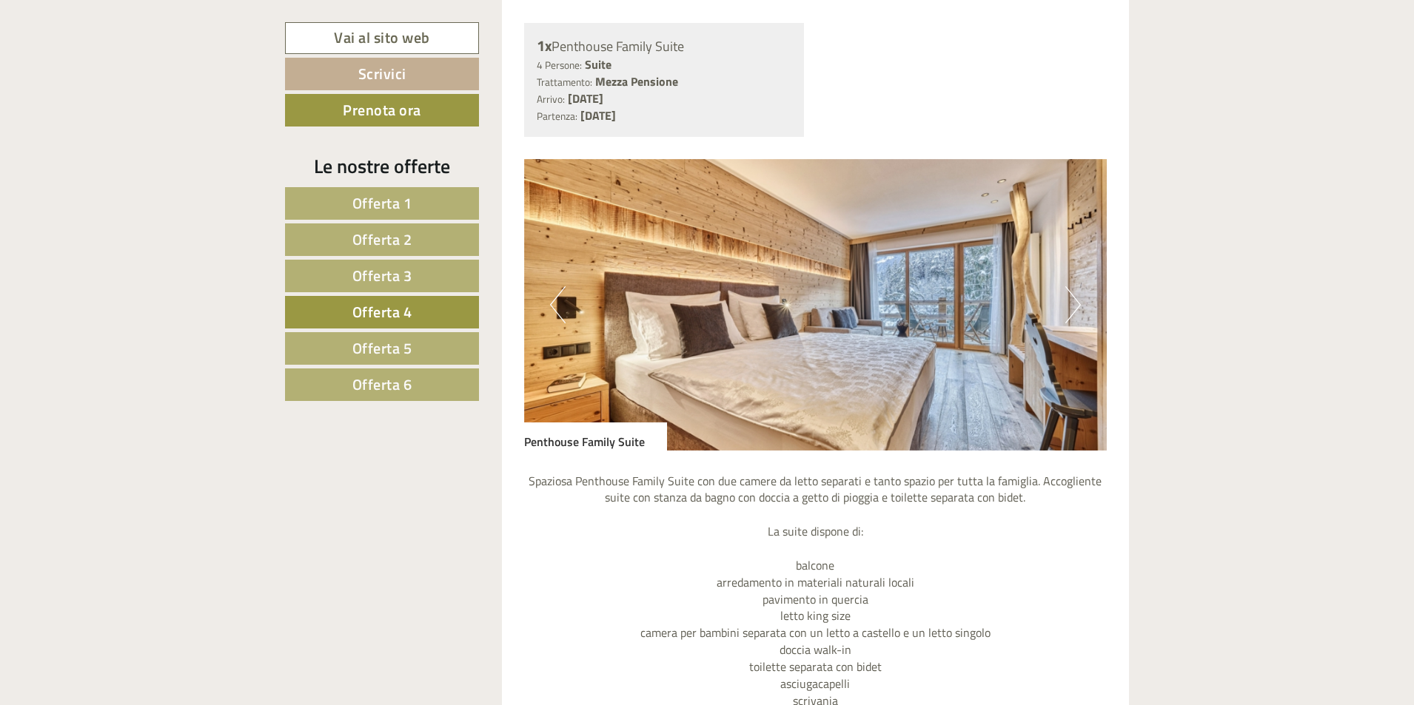
click at [573, 304] on img at bounding box center [815, 305] width 583 height 292
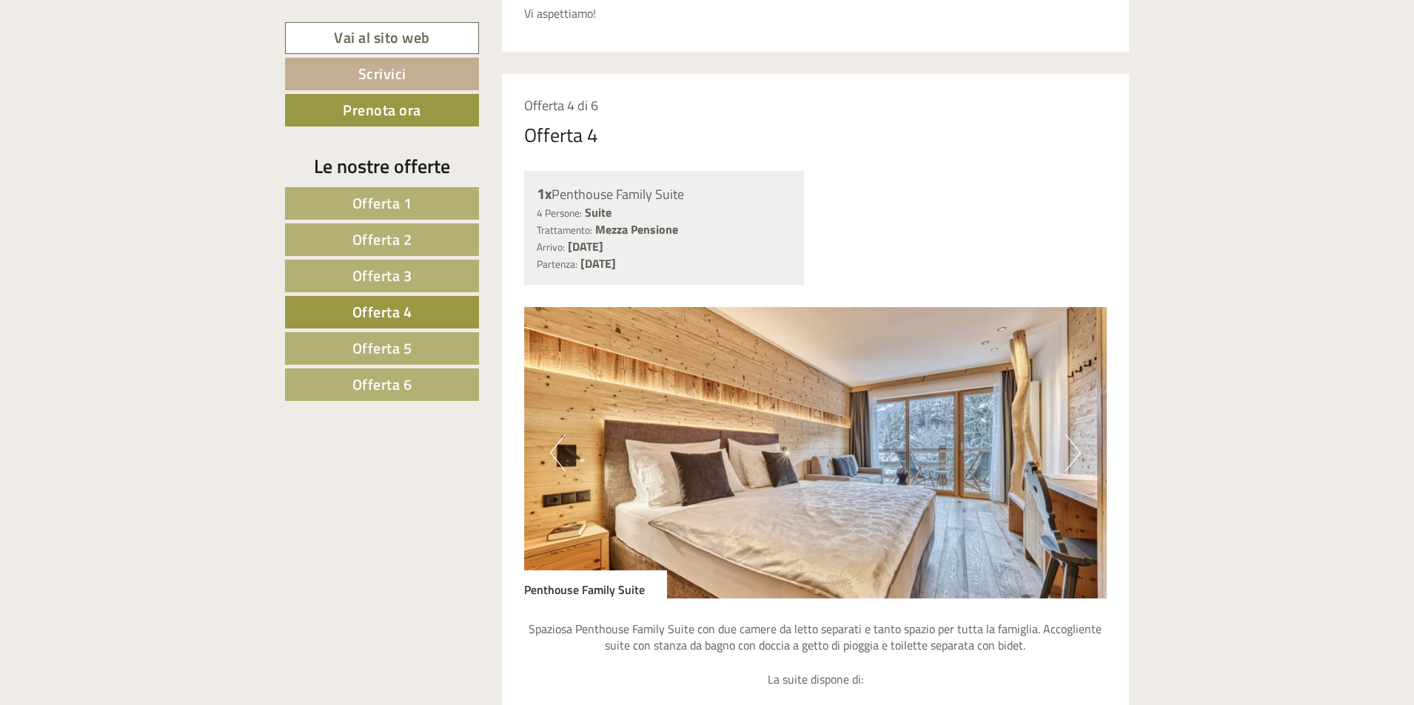
click at [1073, 447] on button "Next" at bounding box center [1073, 453] width 16 height 37
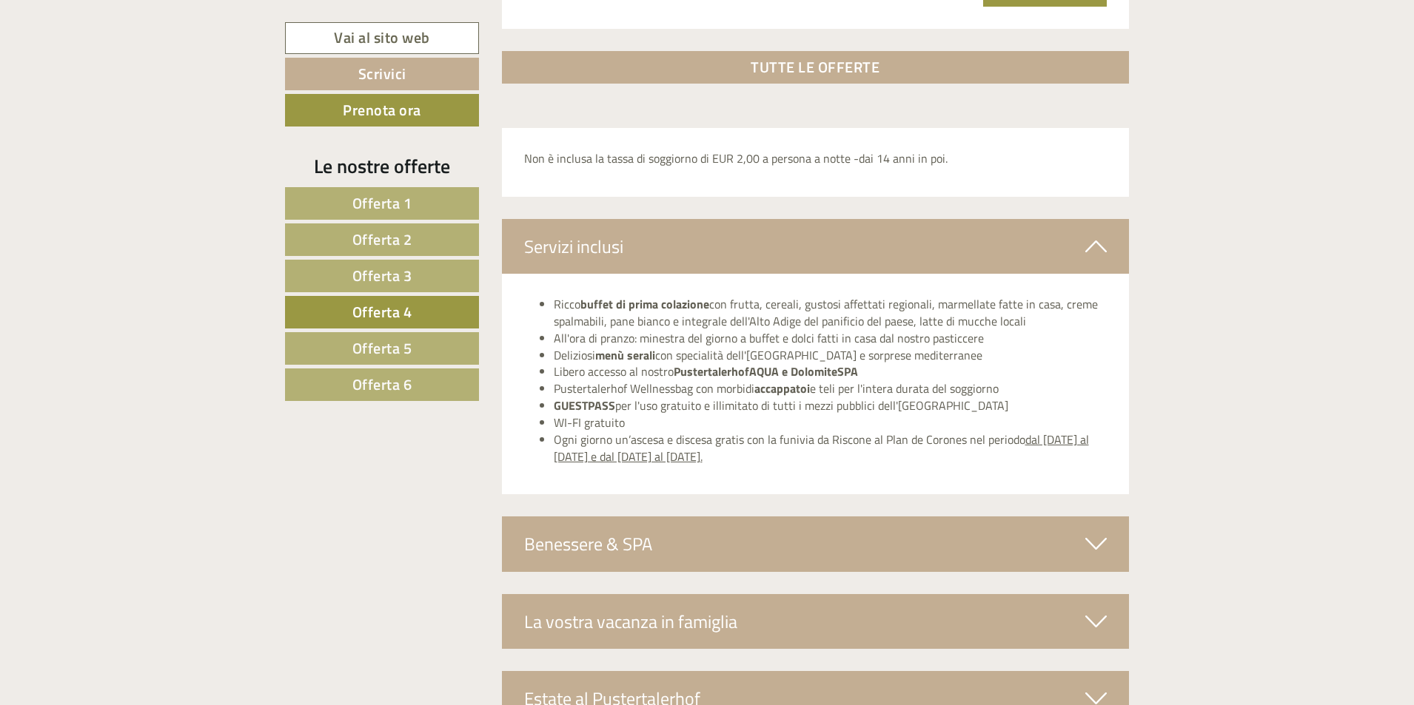
scroll to position [2196, 0]
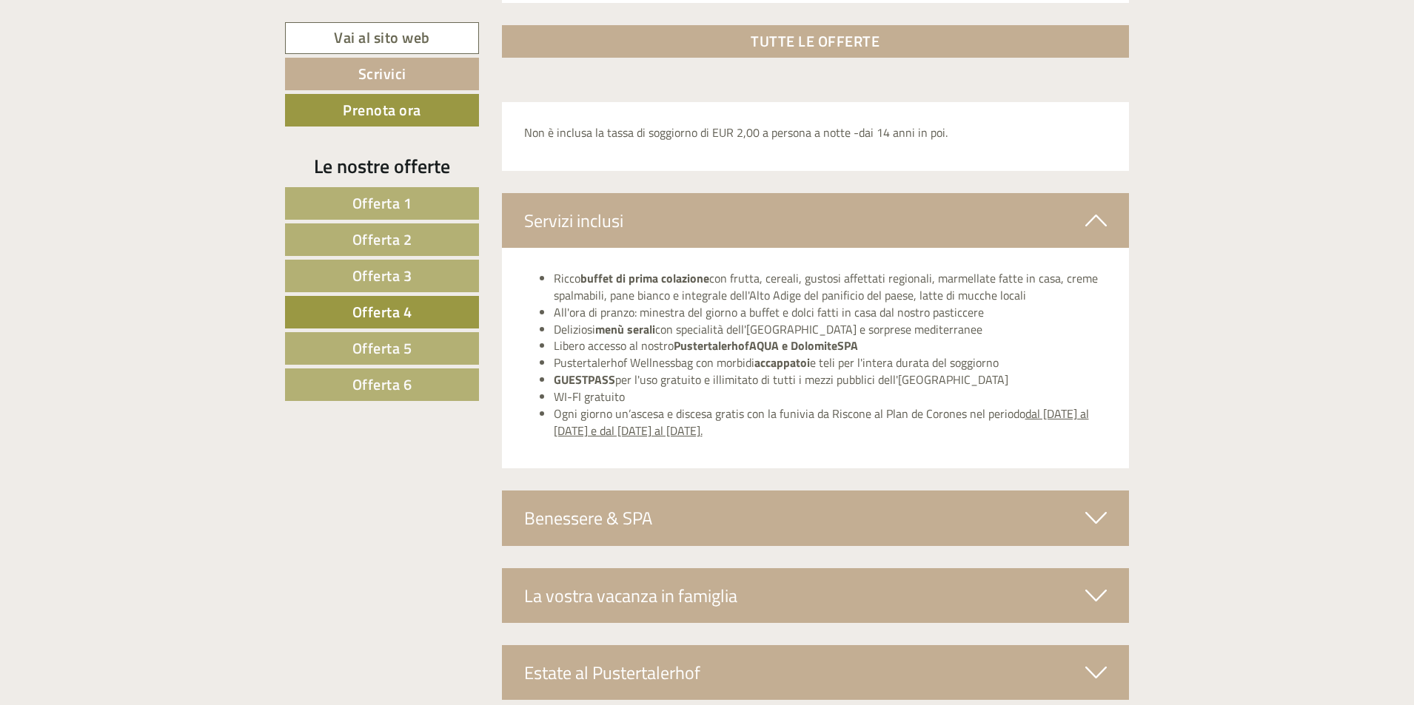
click at [1091, 522] on icon at bounding box center [1095, 518] width 21 height 25
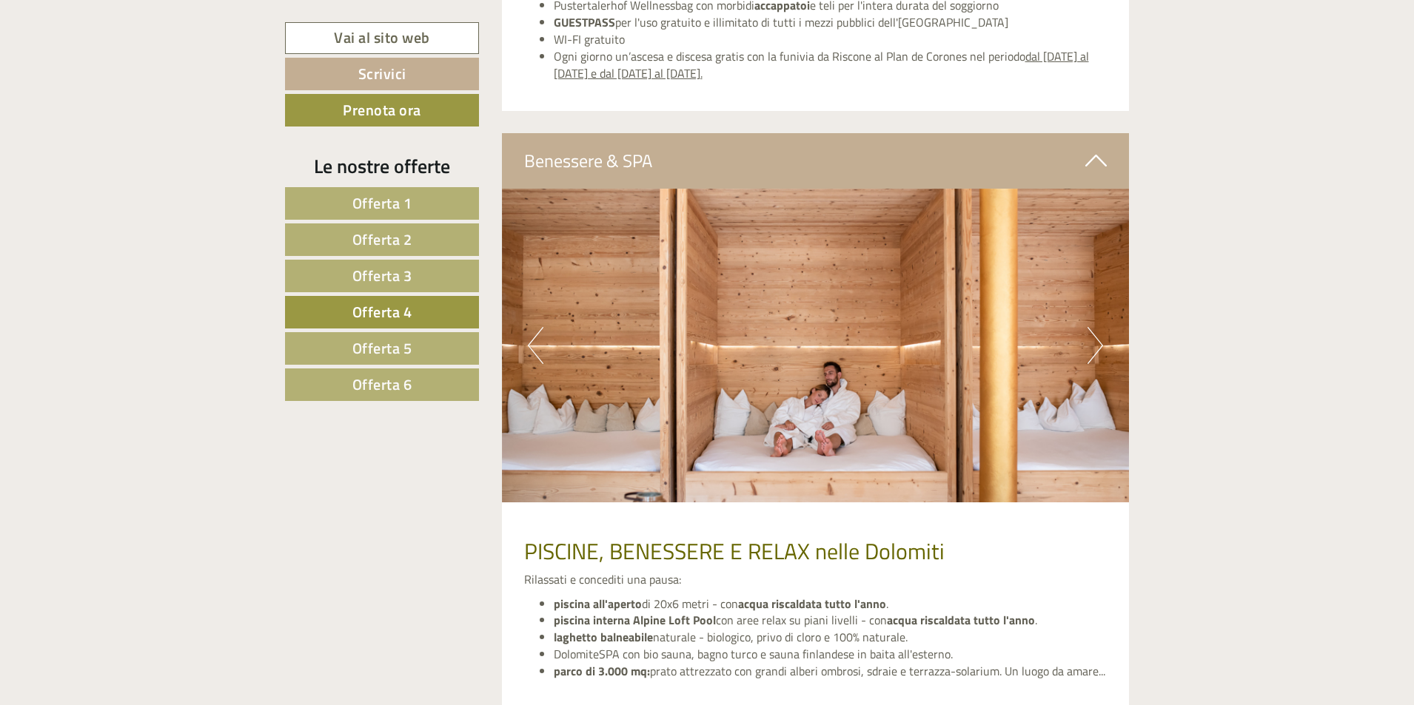
scroll to position [2567, 0]
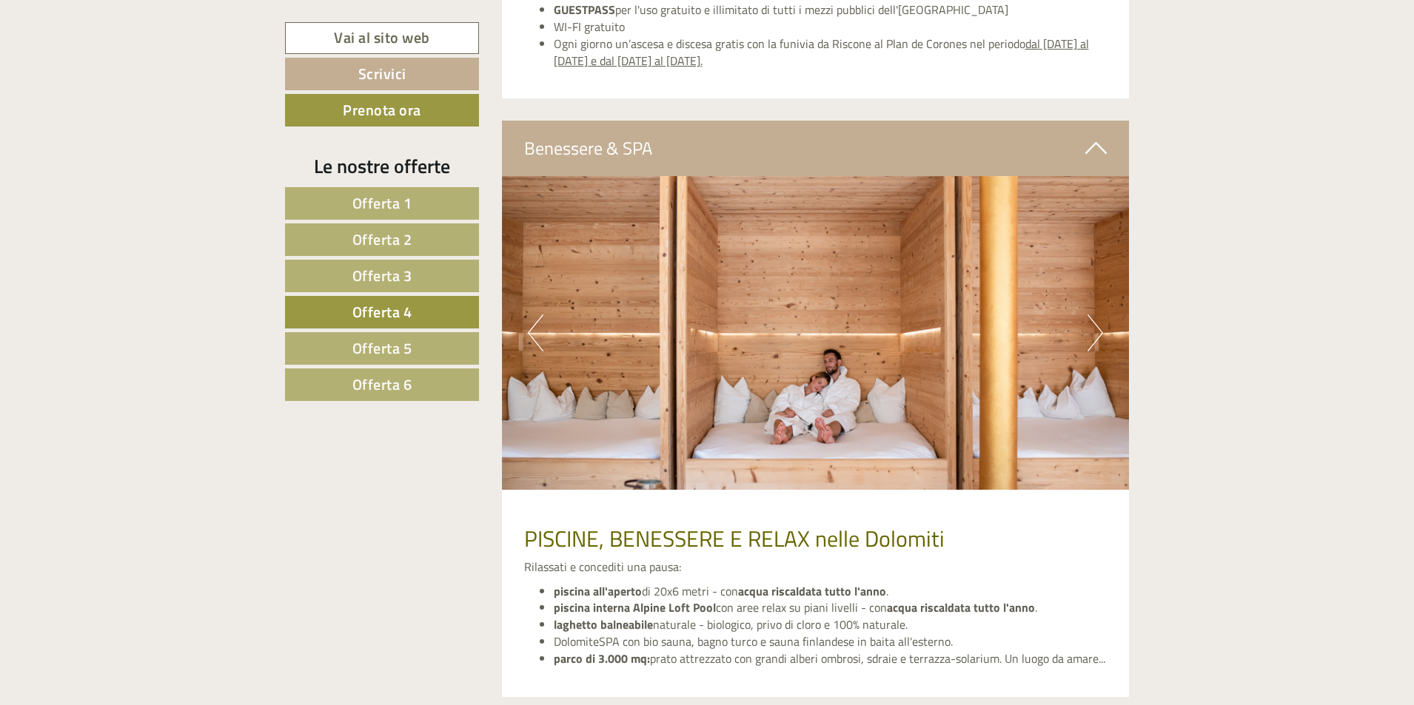
click at [1095, 332] on button "Next" at bounding box center [1095, 333] width 16 height 37
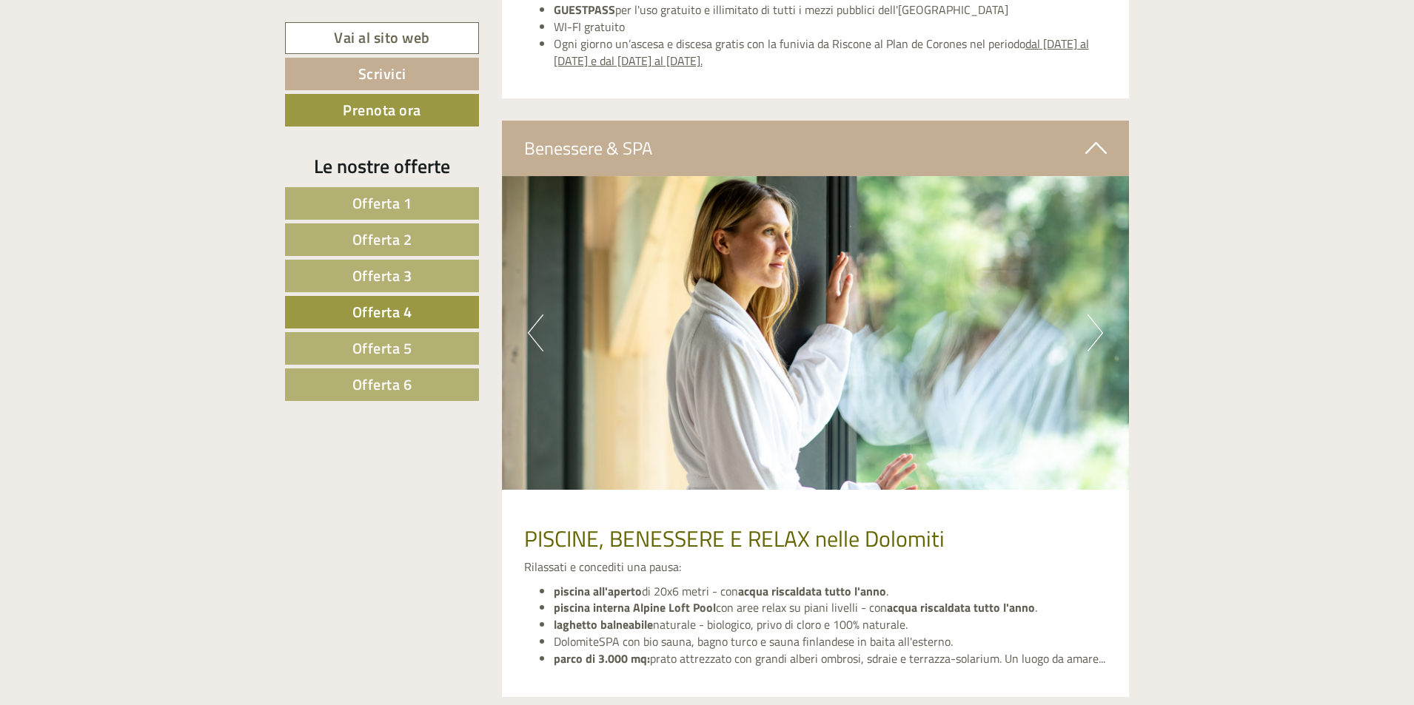
click at [1095, 332] on button "Next" at bounding box center [1095, 333] width 16 height 37
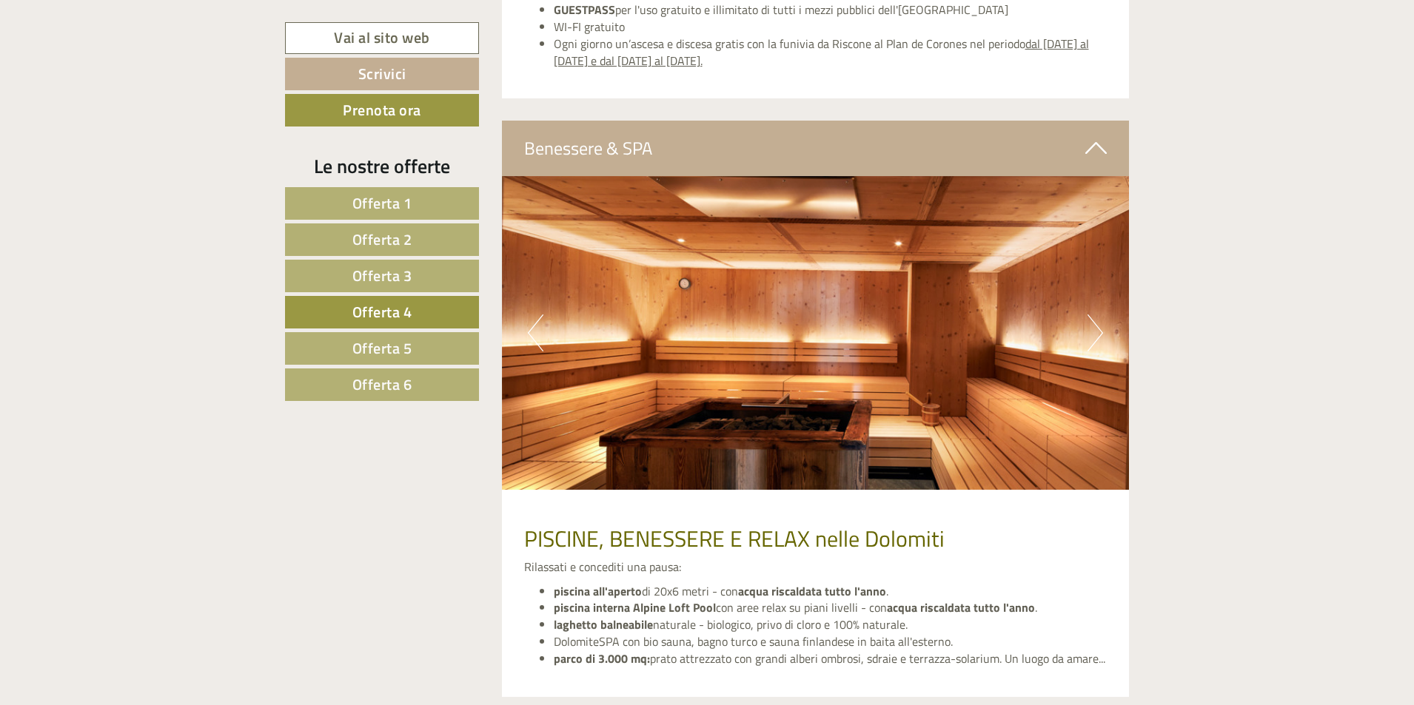
click at [1095, 332] on button "Next" at bounding box center [1095, 333] width 16 height 37
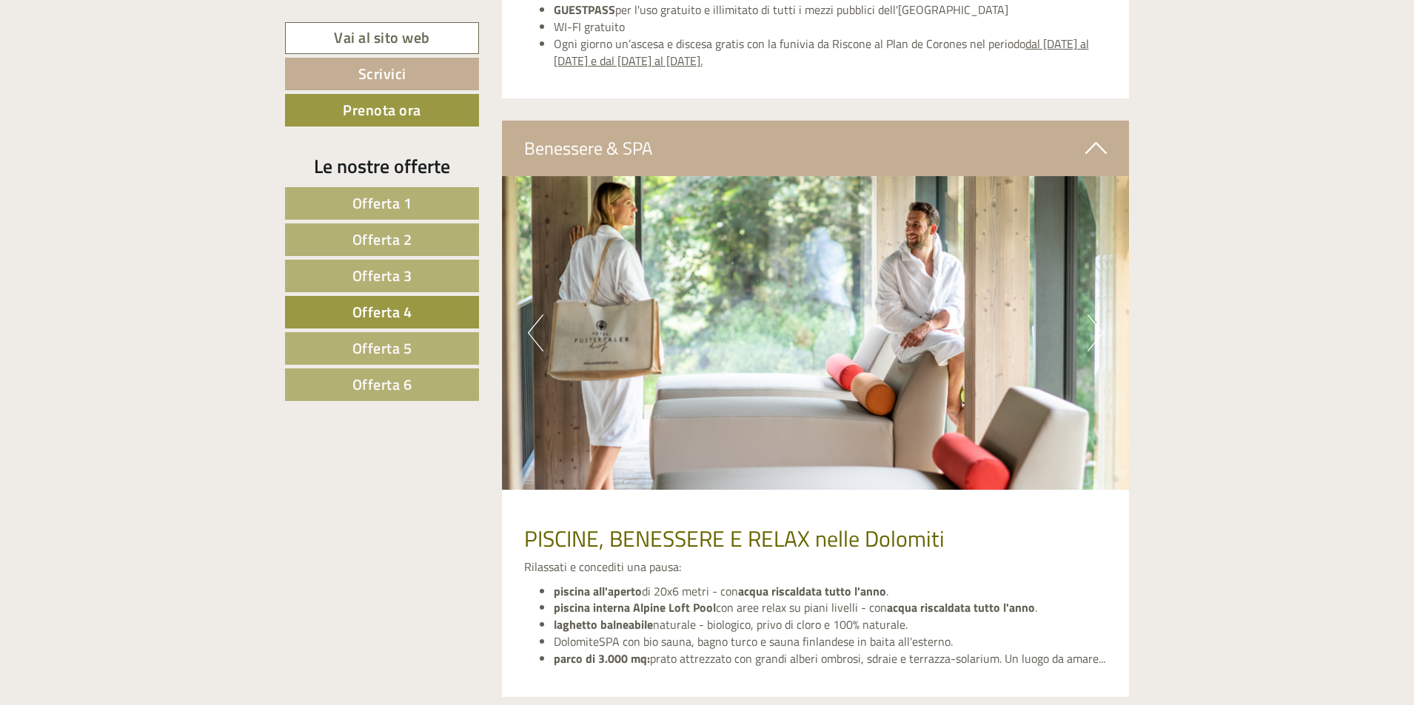
click at [1095, 332] on button "Next" at bounding box center [1095, 333] width 16 height 37
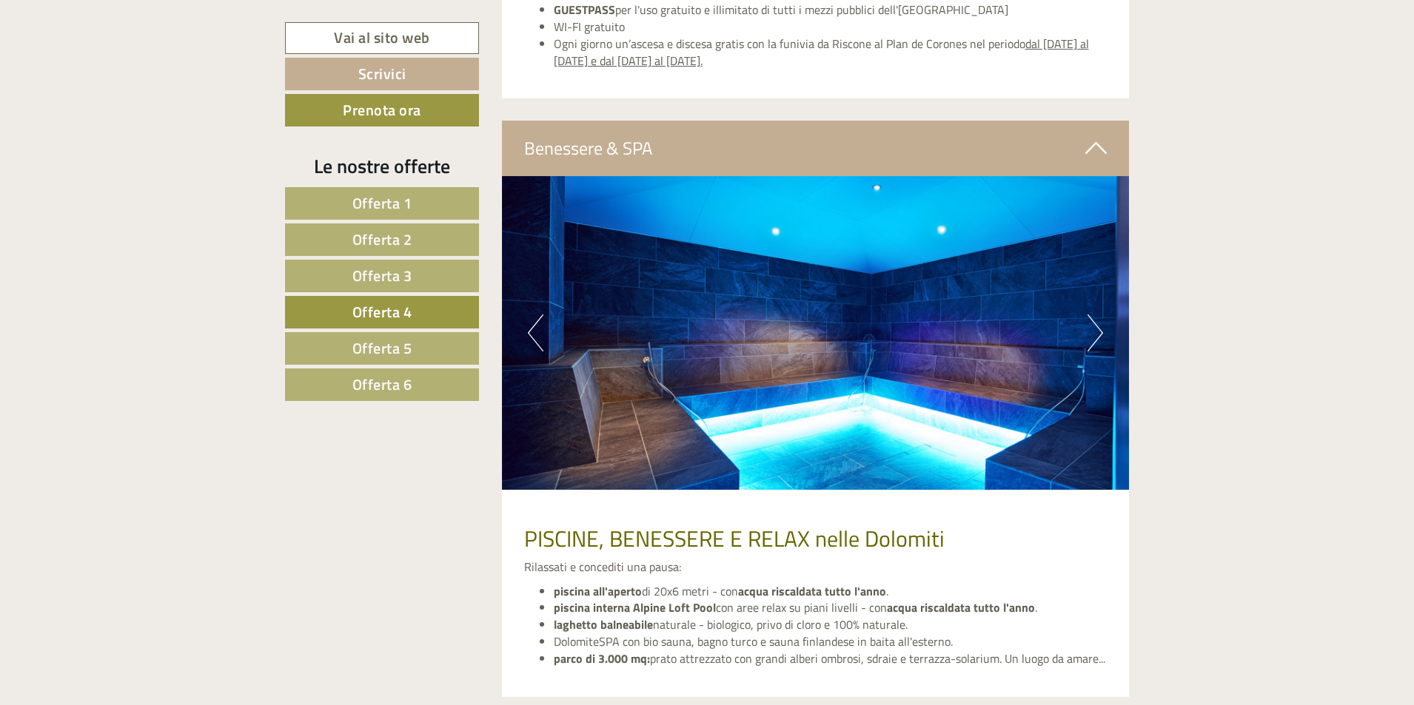
click at [1095, 332] on button "Next" at bounding box center [1095, 333] width 16 height 37
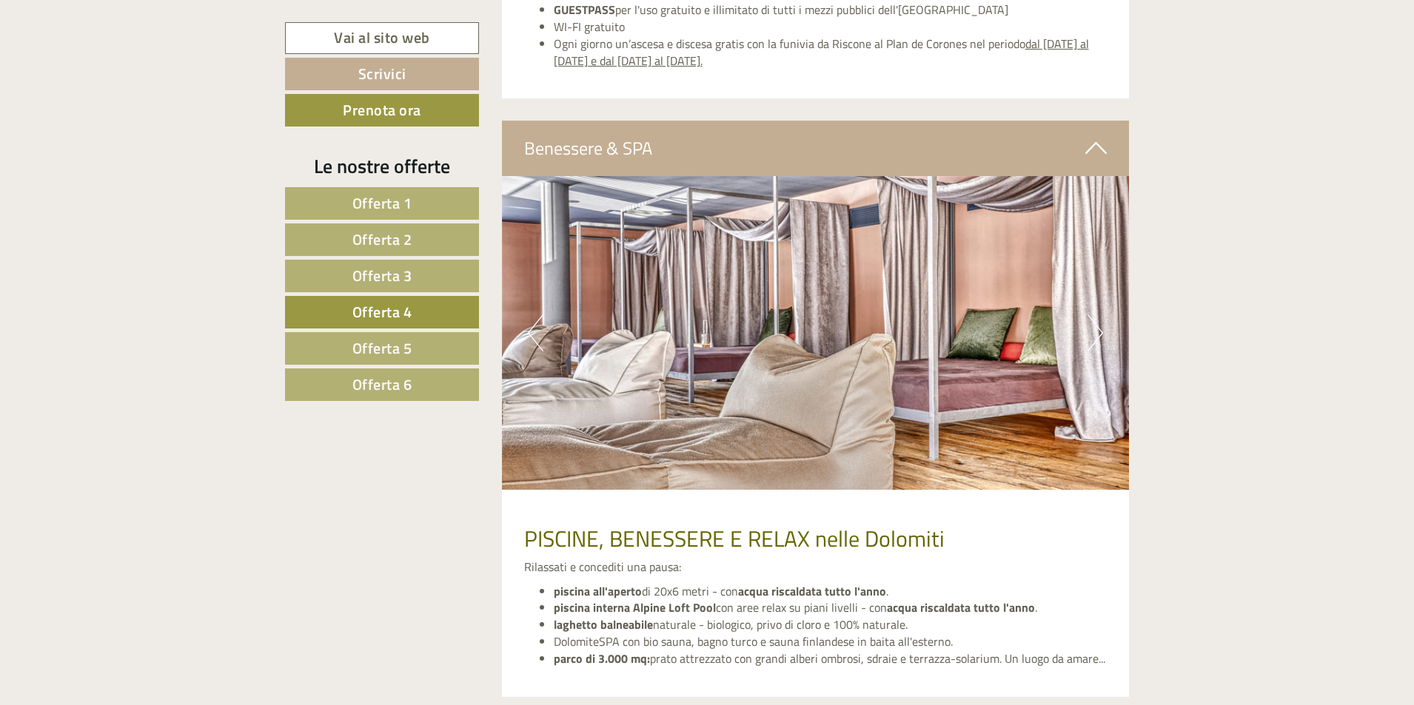
click at [1095, 332] on button "Next" at bounding box center [1095, 333] width 16 height 37
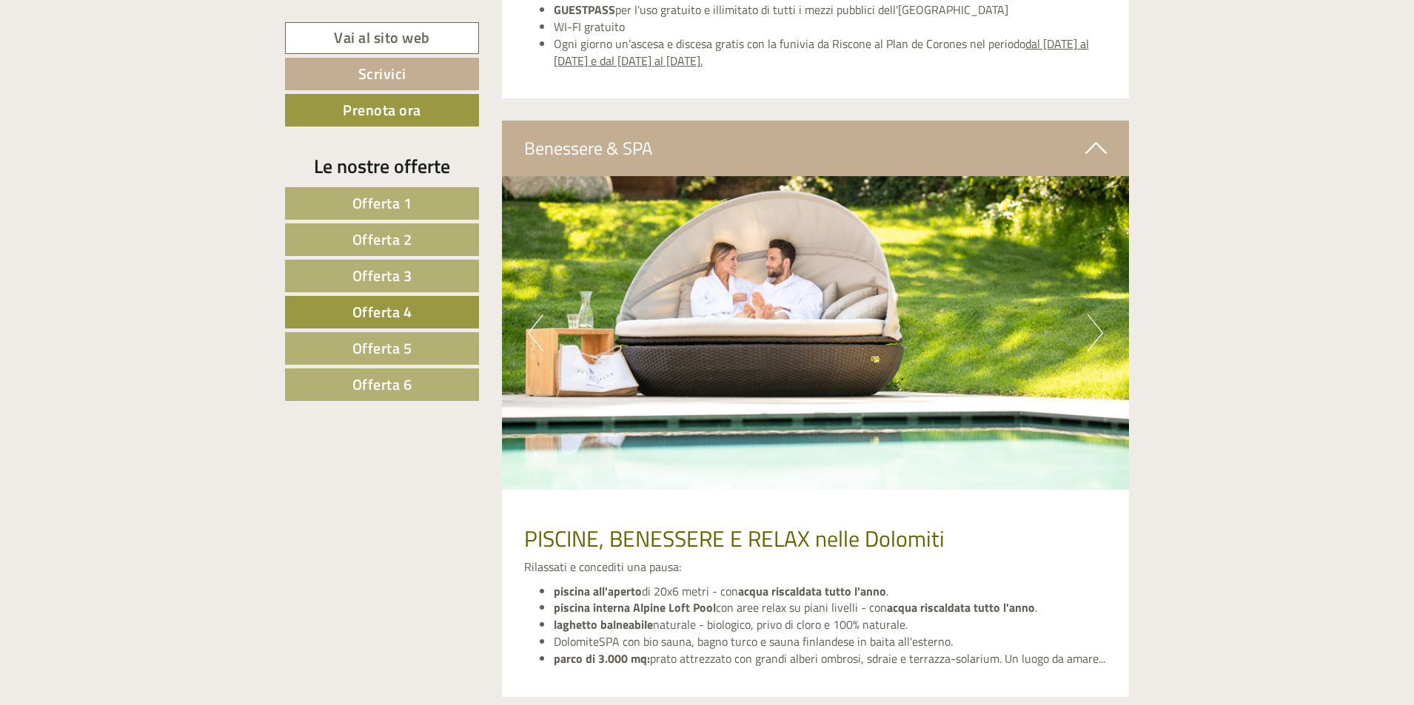
click at [1095, 332] on button "Next" at bounding box center [1095, 333] width 16 height 37
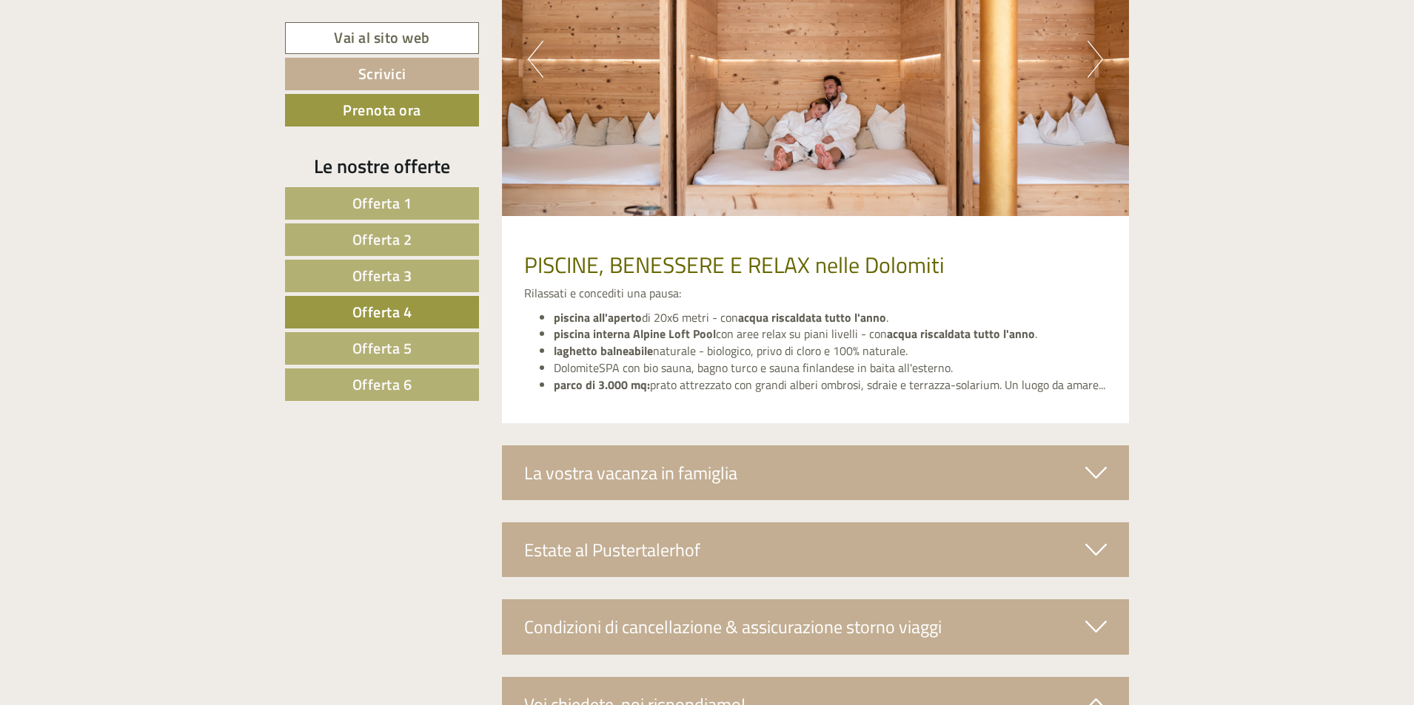
scroll to position [2863, 0]
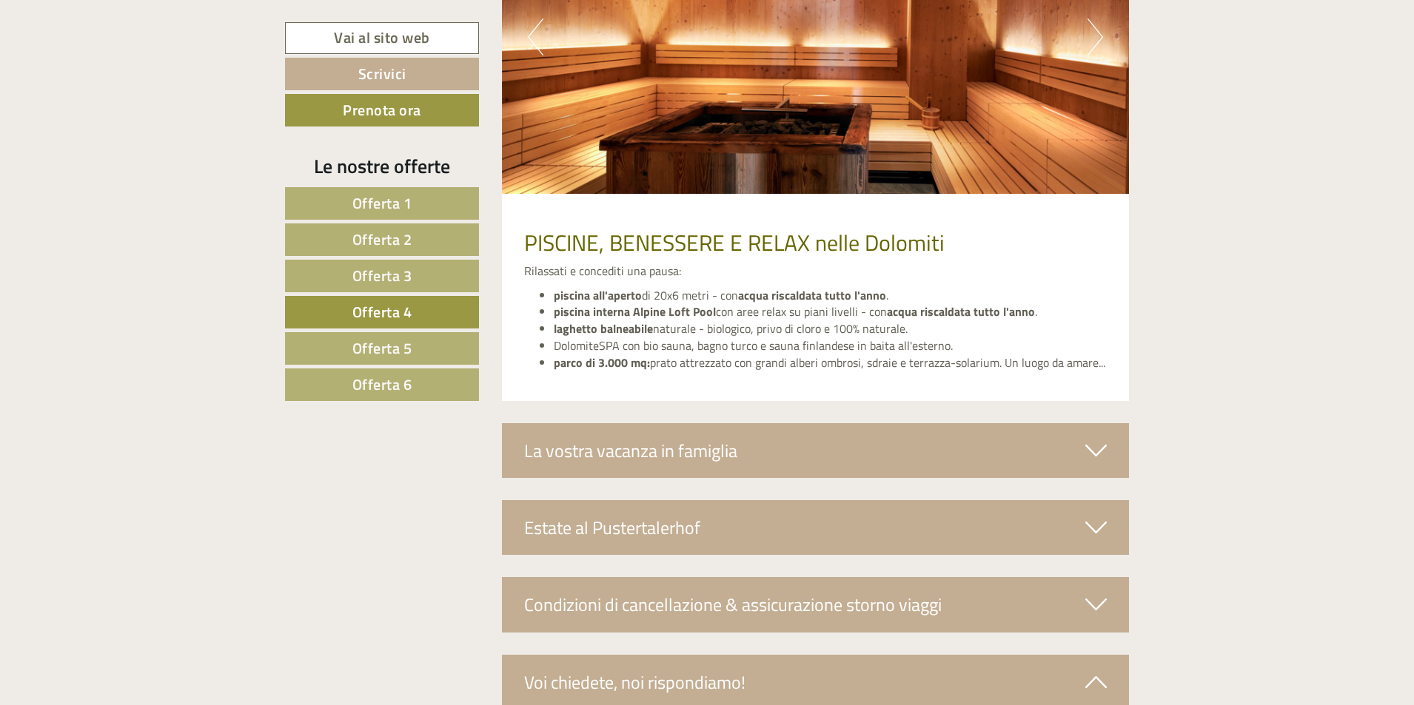
click at [1093, 448] on icon at bounding box center [1095, 450] width 21 height 25
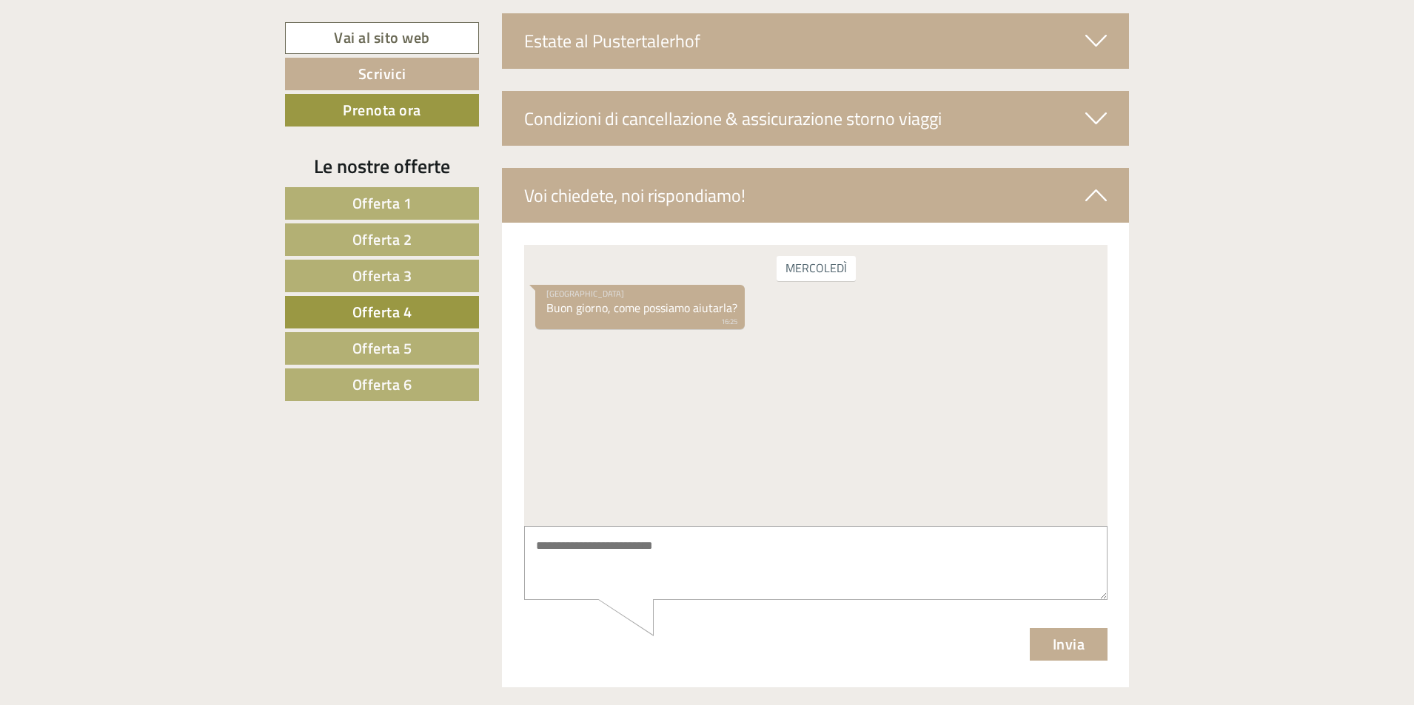
scroll to position [3751, 0]
